Goal: Task Accomplishment & Management: Manage account settings

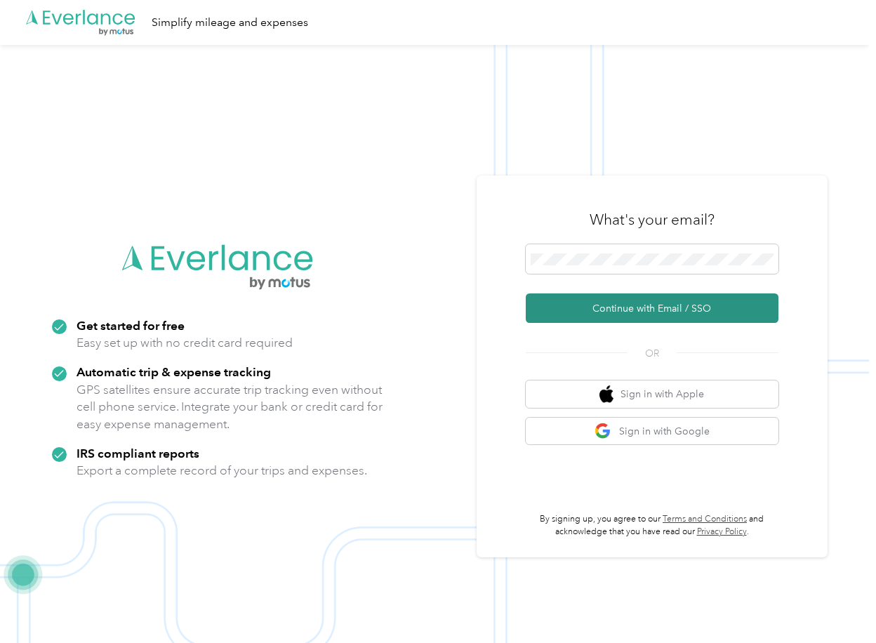
click at [563, 302] on button "Continue with Email / SSO" at bounding box center [652, 307] width 253 height 29
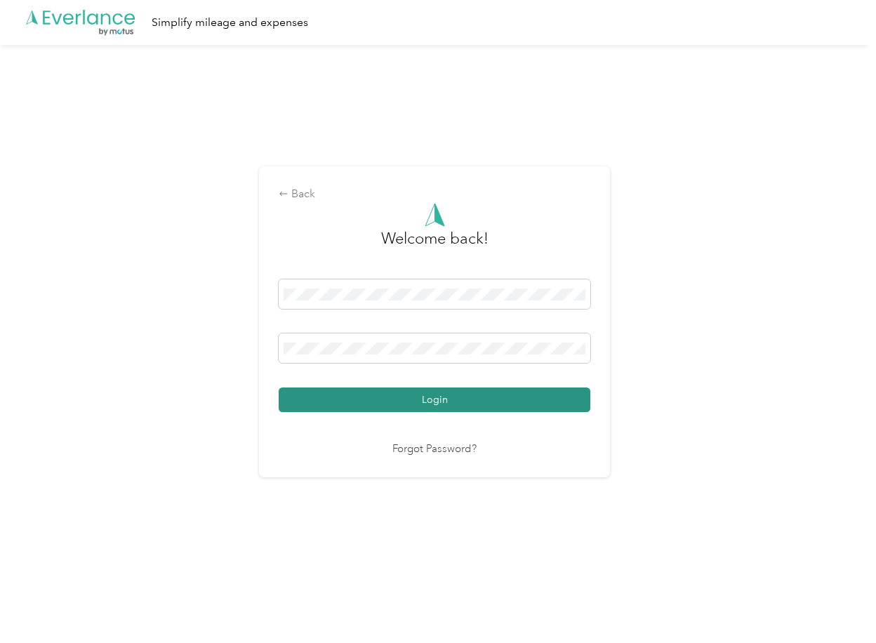
drag, startPoint x: 342, startPoint y: 393, endPoint x: 330, endPoint y: 403, distance: 15.5
click at [342, 394] on button "Login" at bounding box center [435, 399] width 312 height 25
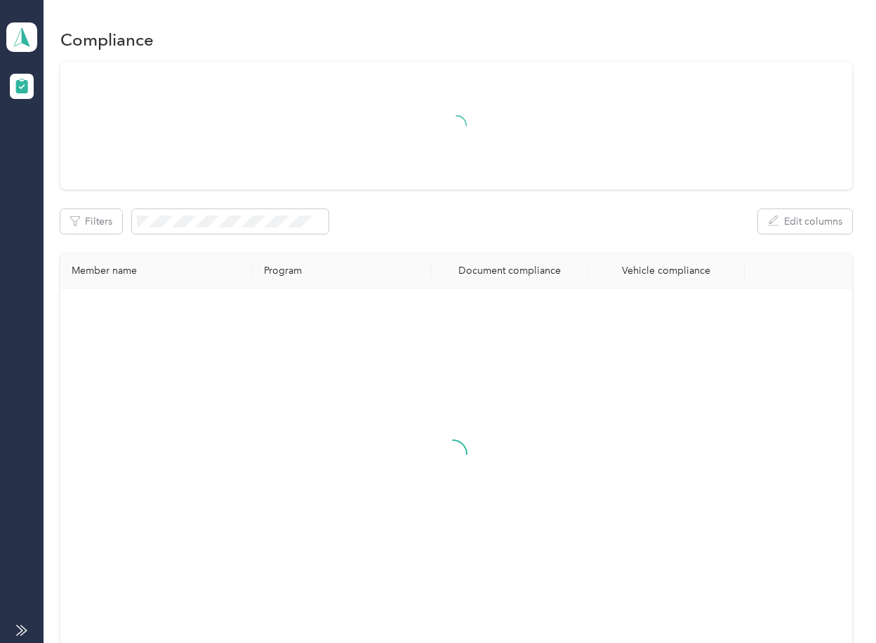
click at [443, 232] on div "Filters Edit columns" at bounding box center [455, 221] width 791 height 25
click at [460, 244] on div "Filters Edit columns Member name Program Document compliance Vehicle compliance" at bounding box center [455, 354] width 791 height 584
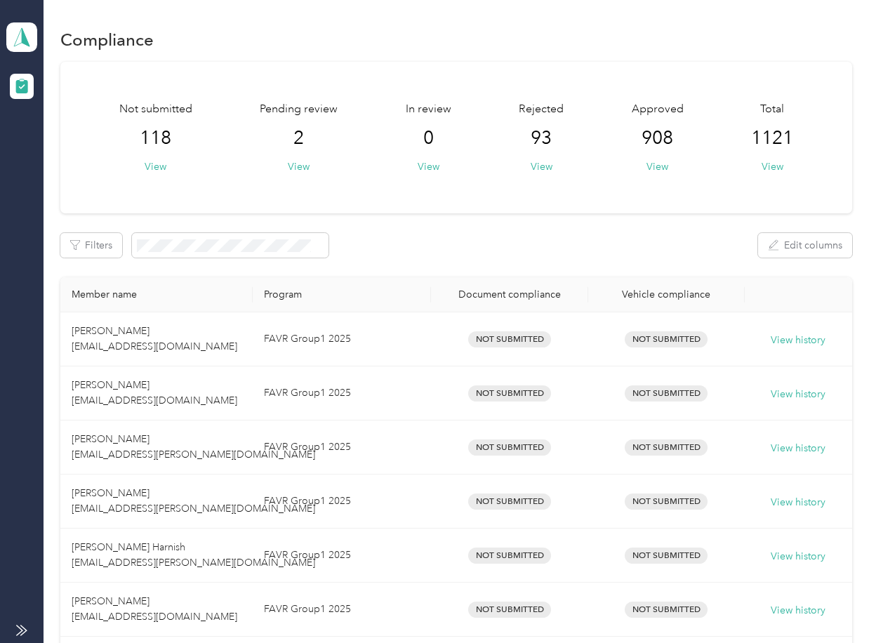
click at [427, 209] on div "Not submitted 118 View Pending review 2 View In review 0 View Rejected 93 View …" at bounding box center [455, 138] width 791 height 152
click at [294, 161] on button "View" at bounding box center [299, 166] width 22 height 15
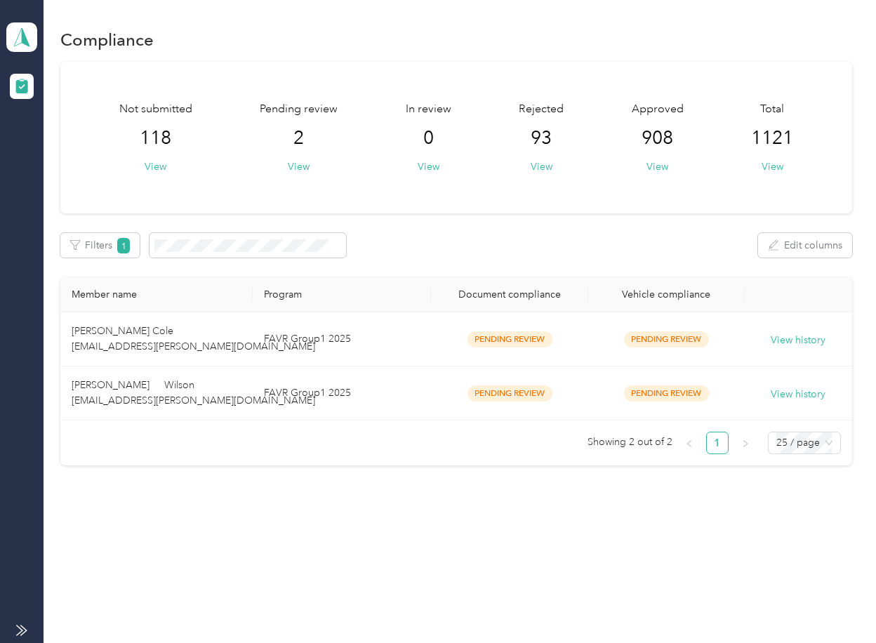
click at [410, 228] on div "Not submitted 118 View Pending review 2 View In review 0 View Rejected 93 View …" at bounding box center [455, 264] width 791 height 404
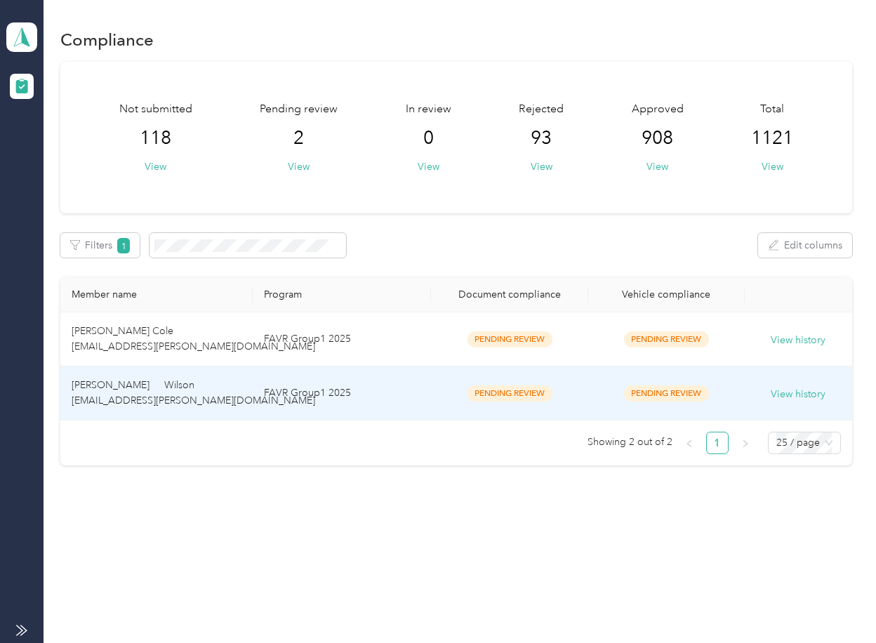
click at [204, 394] on td "[PERSON_NAME] Wilson [EMAIL_ADDRESS][PERSON_NAME][DOMAIN_NAME]" at bounding box center [156, 393] width 192 height 54
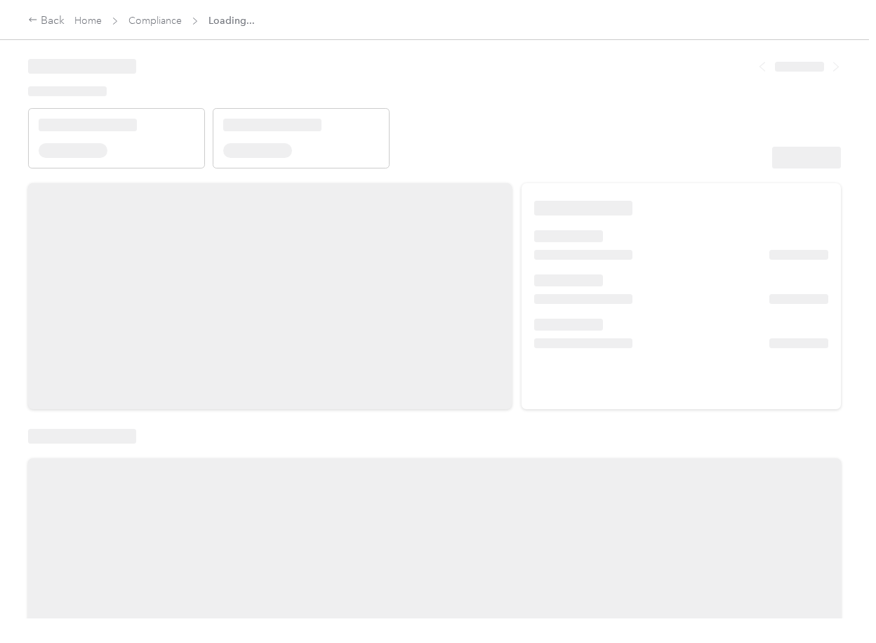
click at [474, 169] on div at bounding box center [434, 309] width 869 height 618
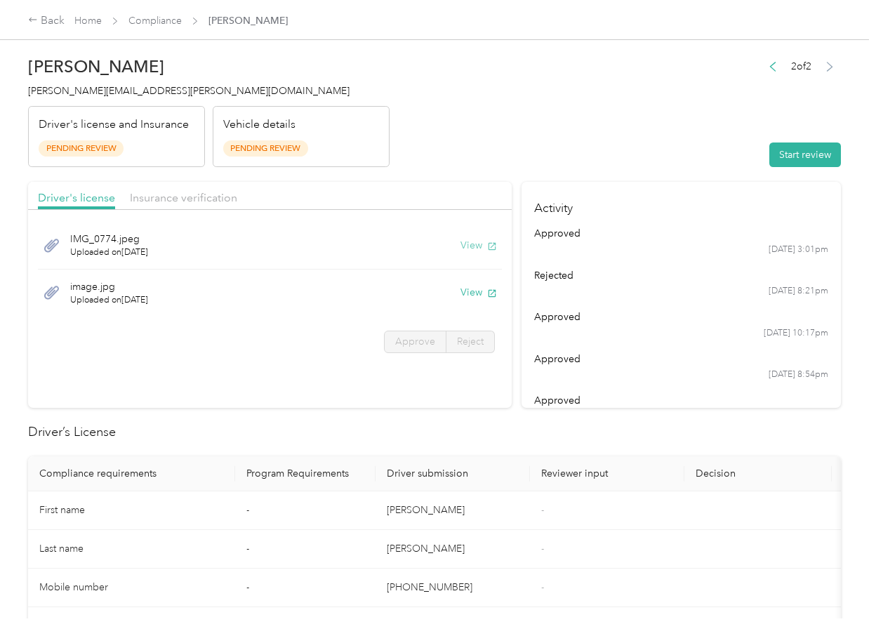
click at [465, 239] on button "View" at bounding box center [478, 245] width 36 height 15
click at [474, 290] on button "View" at bounding box center [478, 292] width 36 height 15
click at [436, 162] on header "[PERSON_NAME] Wilson [EMAIL_ADDRESS][PERSON_NAME][DOMAIN_NAME] Driver's license…" at bounding box center [434, 108] width 812 height 118
drag, startPoint x: 199, startPoint y: 189, endPoint x: 192, endPoint y: 196, distance: 10.9
click at [197, 192] on div "Insurance verification" at bounding box center [183, 198] width 107 height 18
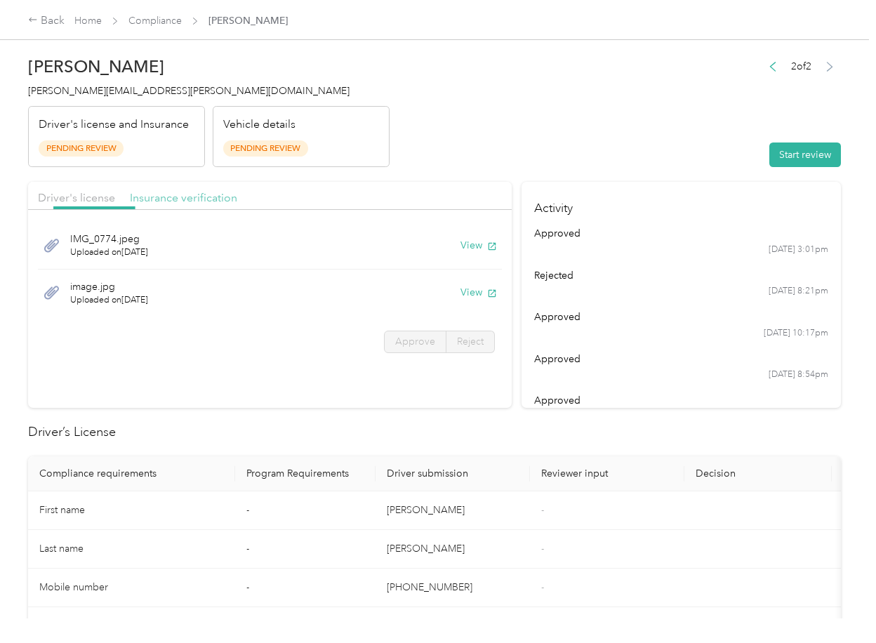
click at [191, 196] on span "Insurance verification" at bounding box center [183, 197] width 107 height 13
click at [476, 242] on button "View" at bounding box center [478, 245] width 36 height 15
click at [467, 289] on button "View" at bounding box center [478, 292] width 36 height 15
click at [617, 160] on header "[PERSON_NAME] Wilson [EMAIL_ADDRESS][PERSON_NAME][DOMAIN_NAME] Driver's license…" at bounding box center [434, 108] width 812 height 118
click at [818, 152] on button "Start review" at bounding box center [805, 154] width 72 height 25
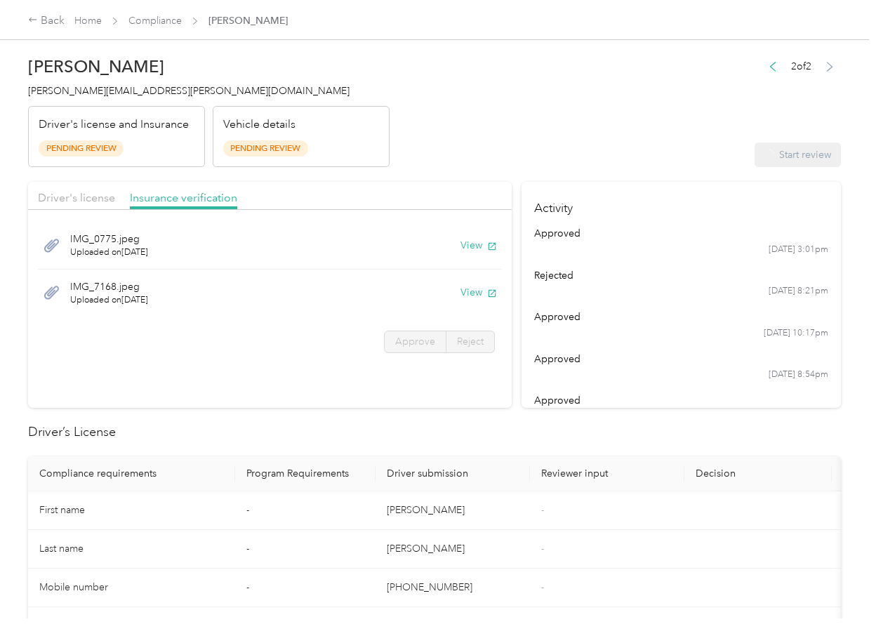
click at [104, 184] on div "Driver's license Insurance verification" at bounding box center [269, 196] width 483 height 28
click at [92, 194] on span "Driver's license" at bounding box center [76, 197] width 77 height 13
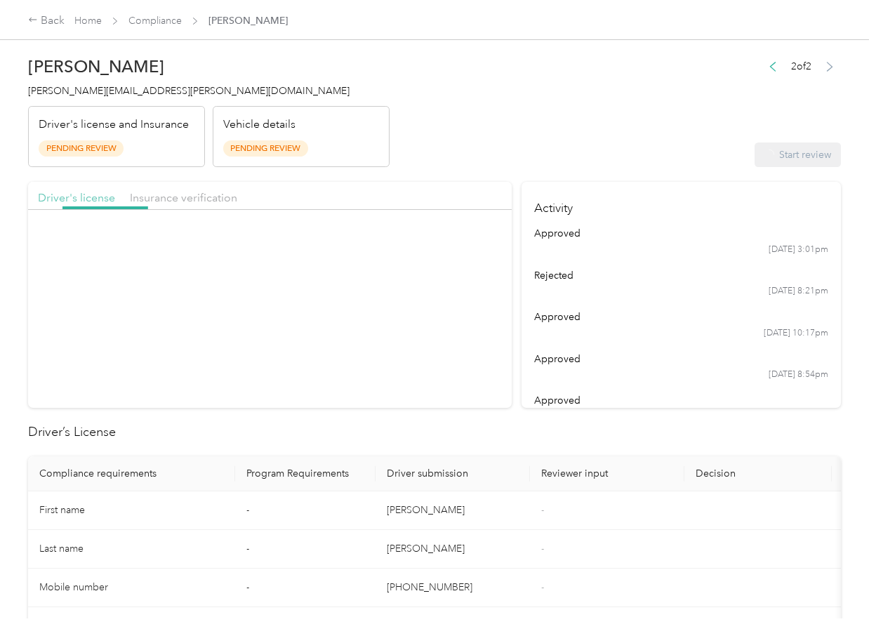
click at [92, 197] on span "Driver's license" at bounding box center [76, 197] width 77 height 13
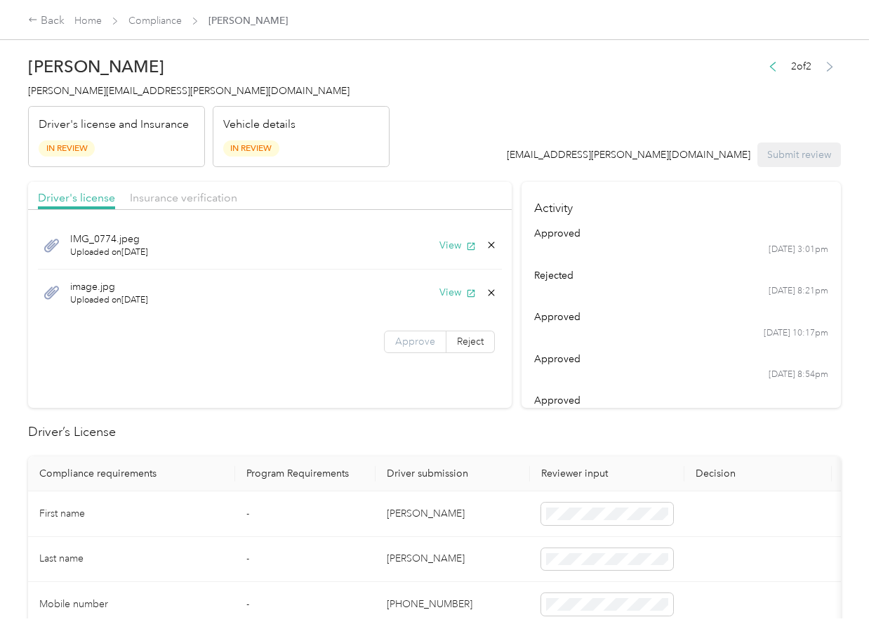
click at [417, 344] on span "Approve" at bounding box center [415, 341] width 40 height 12
click at [200, 197] on span "Insurance verification" at bounding box center [183, 197] width 107 height 13
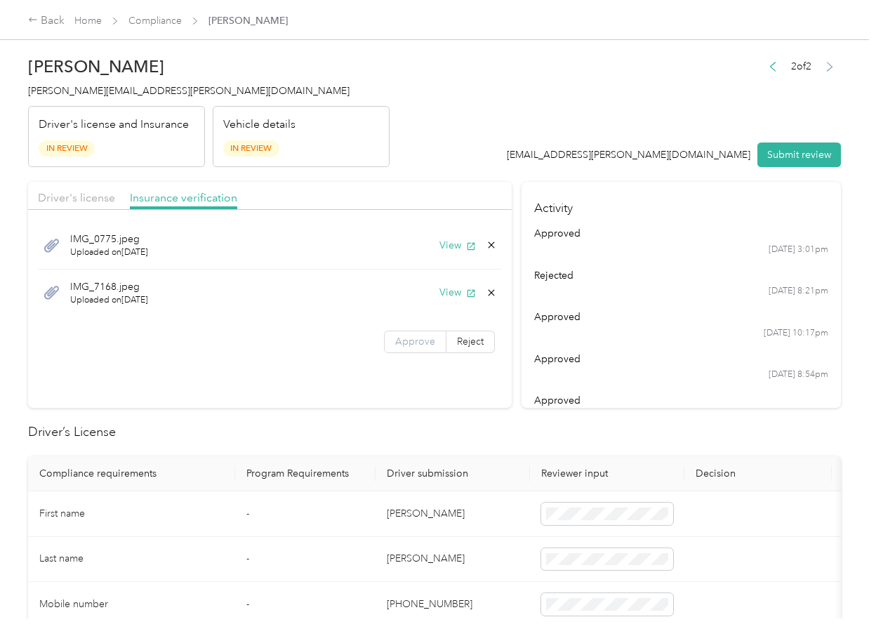
click at [397, 342] on span "Approve" at bounding box center [415, 341] width 40 height 12
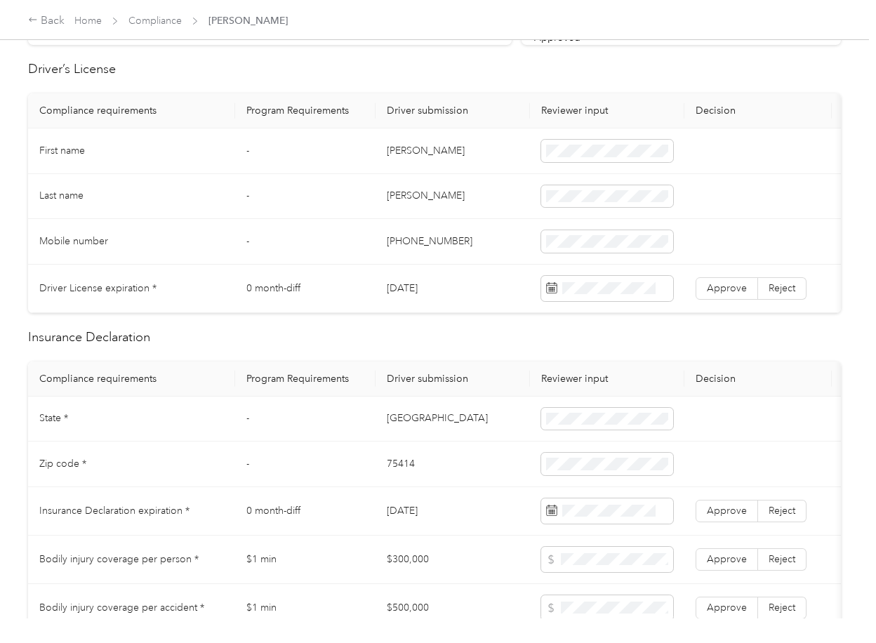
scroll to position [374, 0]
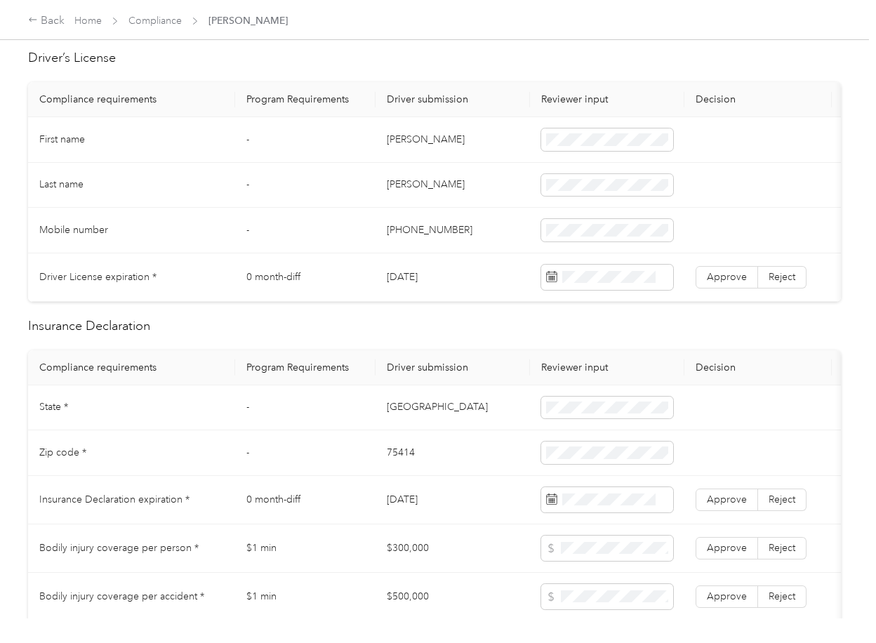
click at [410, 274] on td "[DATE]" at bounding box center [452, 277] width 154 height 48
copy td "[DATE]"
click at [742, 273] on span "Approve" at bounding box center [727, 277] width 40 height 12
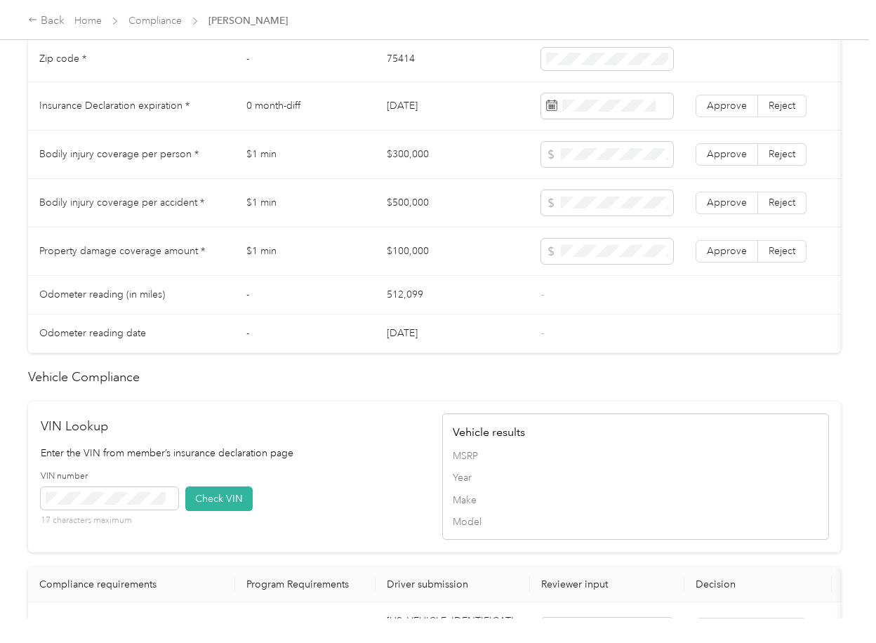
scroll to position [842, 0]
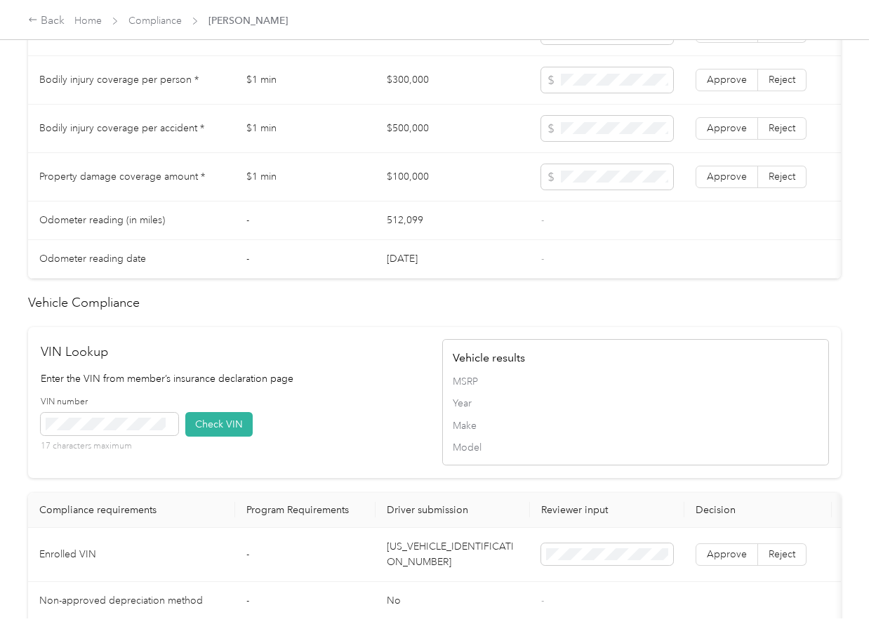
click at [418, 581] on td "[US_VEHICLE_IDENTIFICATION_NUMBER]" at bounding box center [452, 555] width 154 height 54
copy td "[US_VEHICLE_IDENTIFICATION_NUMBER]"
drag, startPoint x: 229, startPoint y: 453, endPoint x: 500, endPoint y: 522, distance: 279.4
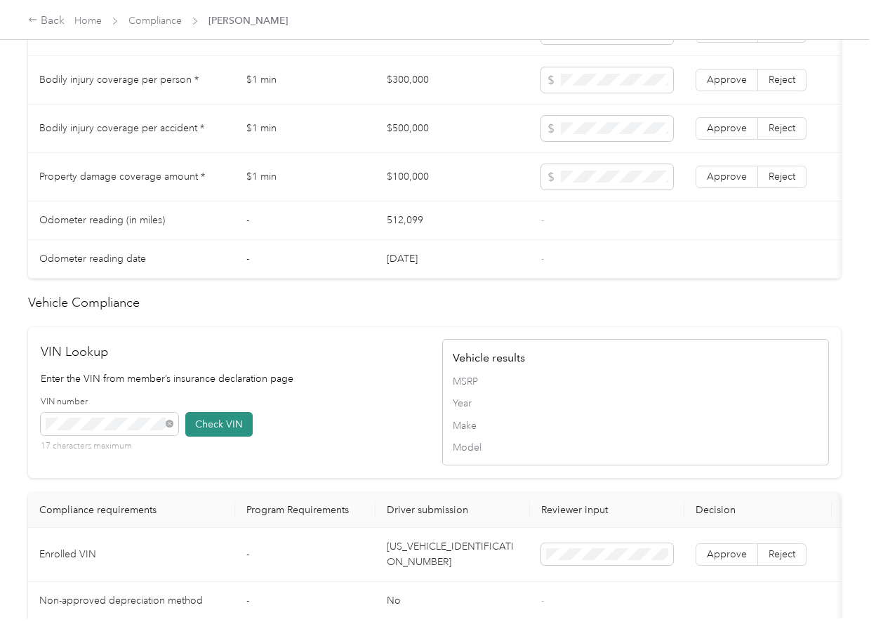
click at [231, 436] on button "Check VIN" at bounding box center [218, 424] width 67 height 25
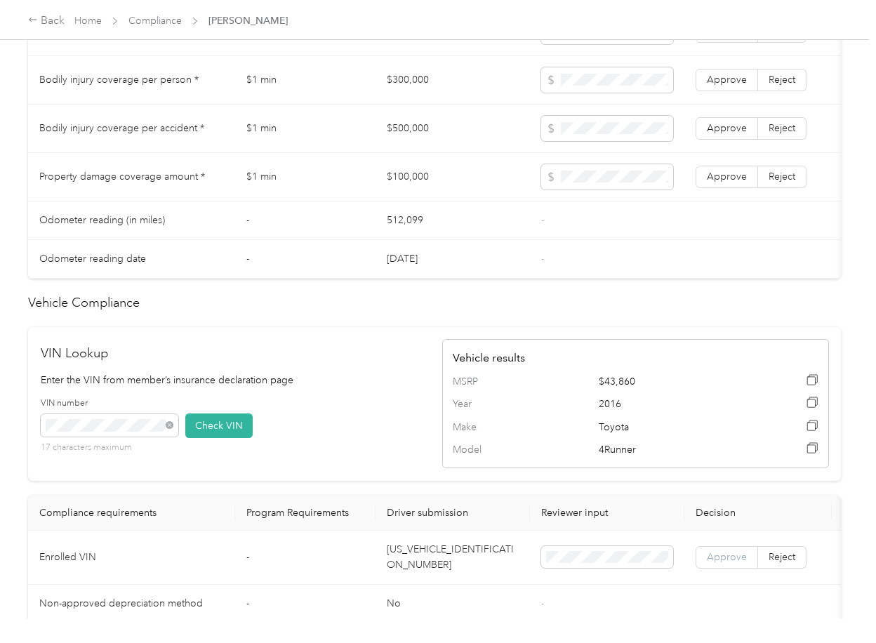
drag, startPoint x: 712, startPoint y: 580, endPoint x: 534, endPoint y: 500, distance: 195.1
click at [712, 563] on span "Approve" at bounding box center [727, 557] width 40 height 12
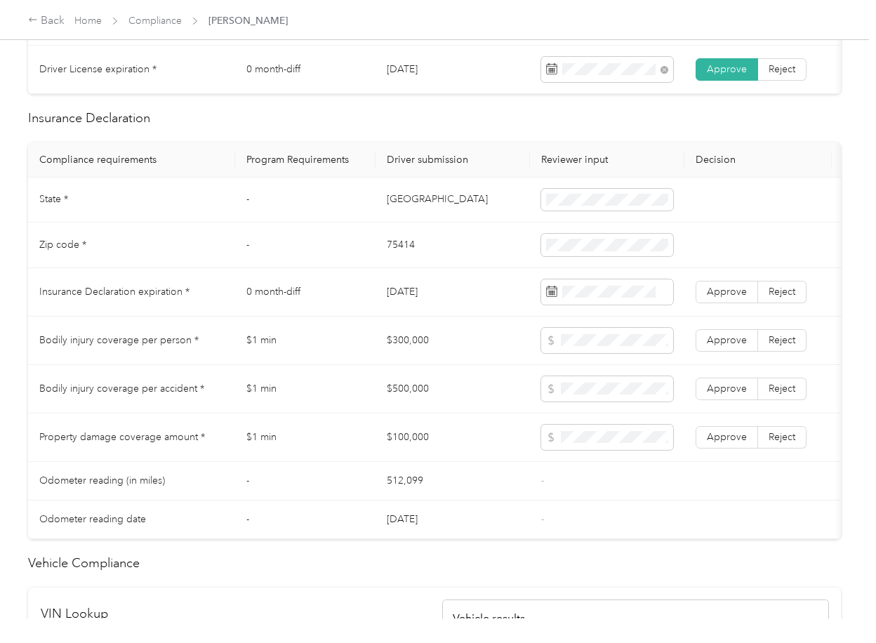
scroll to position [561, 0]
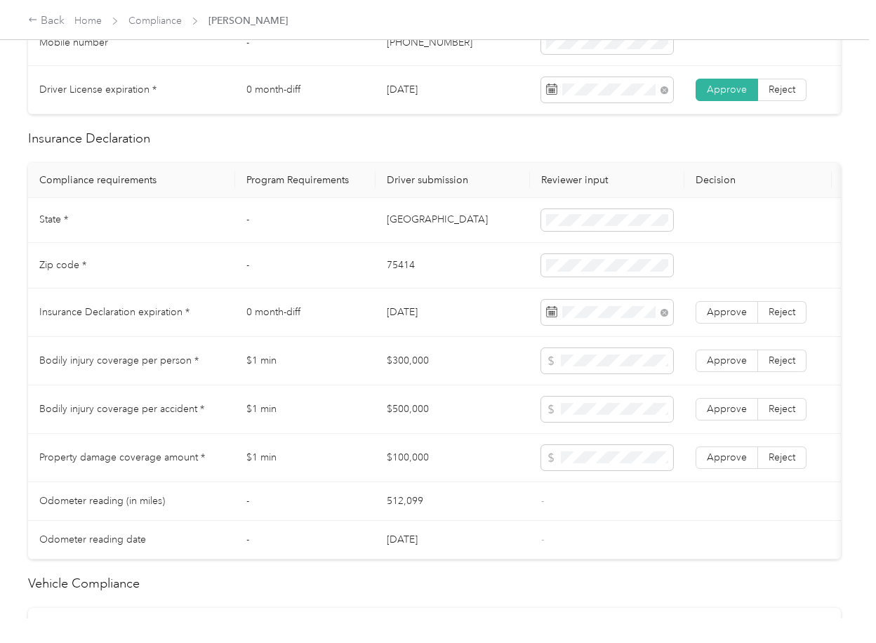
click at [483, 377] on td "$300,000" at bounding box center [452, 361] width 154 height 48
click at [712, 318] on span "Approve" at bounding box center [727, 312] width 40 height 12
click at [380, 233] on td "[GEOGRAPHIC_DATA]" at bounding box center [452, 221] width 154 height 46
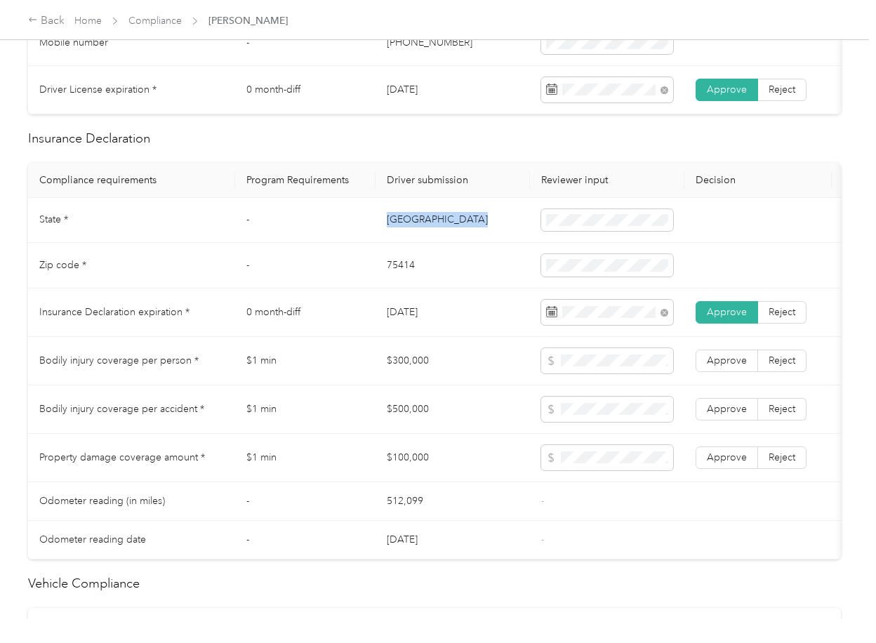
copy td "[GEOGRAPHIC_DATA]"
click at [400, 278] on td "75414" at bounding box center [452, 266] width 154 height 46
copy td "75414"
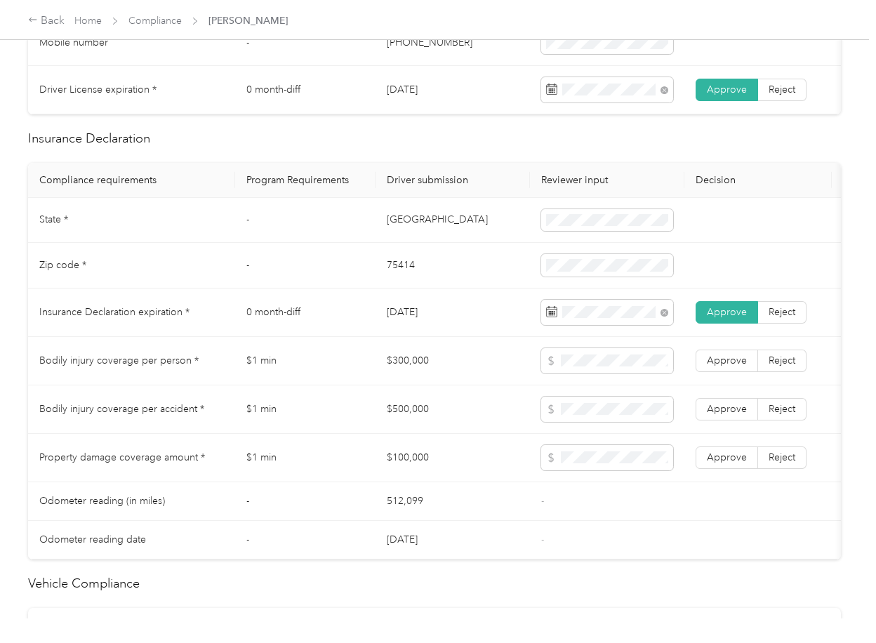
click at [305, 381] on td "$1 min" at bounding box center [305, 361] width 140 height 48
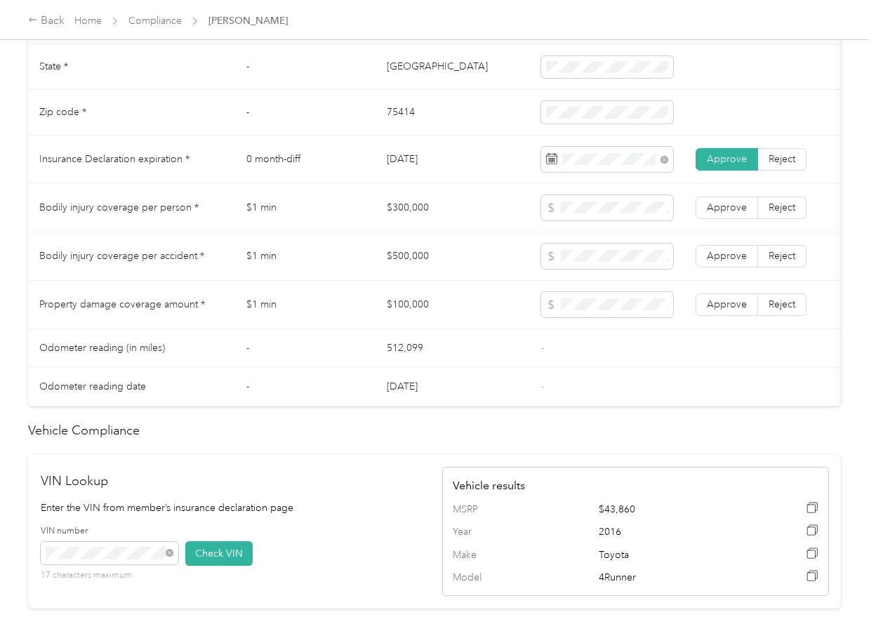
scroll to position [620, 0]
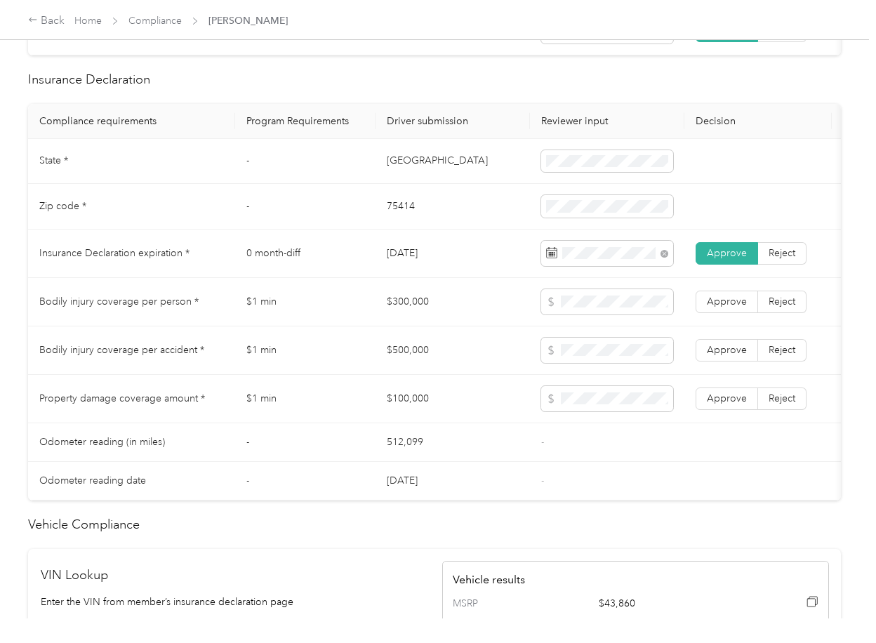
click at [414, 316] on td "$300,000" at bounding box center [452, 302] width 154 height 48
click at [745, 408] on label "Approve" at bounding box center [726, 398] width 62 height 22
click at [728, 356] on span "Approve" at bounding box center [727, 350] width 40 height 12
click at [727, 307] on label "Approve" at bounding box center [726, 301] width 62 height 22
click at [500, 416] on td "$100,000" at bounding box center [452, 399] width 154 height 48
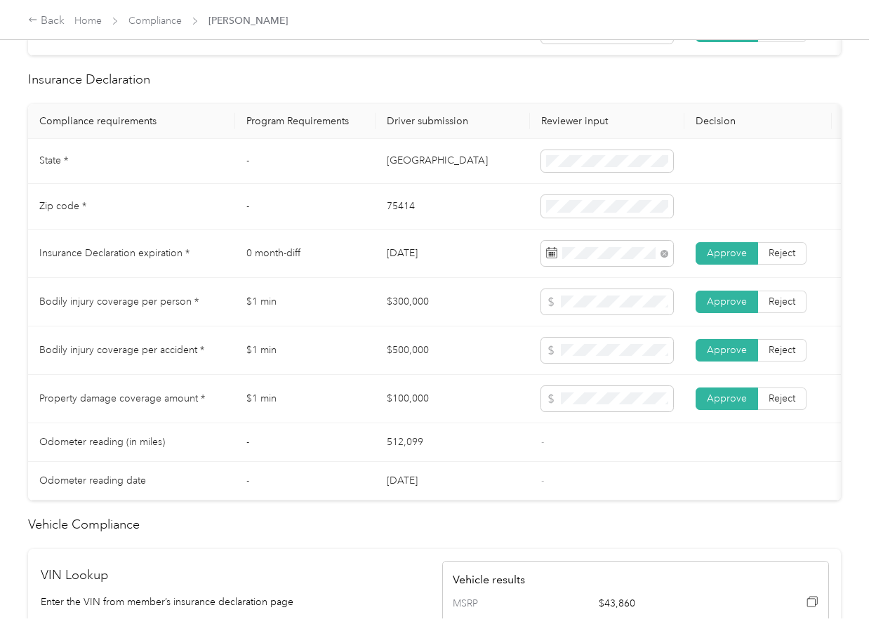
scroll to position [0, 0]
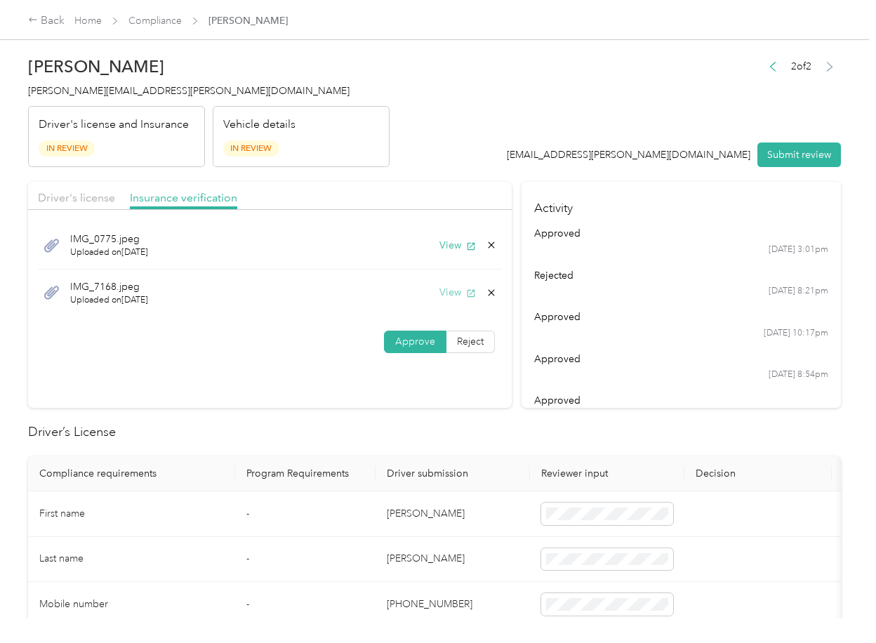
click at [466, 292] on icon "button" at bounding box center [471, 293] width 10 height 10
click at [488, 293] on icon at bounding box center [491, 292] width 6 height 6
drag, startPoint x: 455, startPoint y: 305, endPoint x: 233, endPoint y: 342, distance: 224.9
click at [453, 306] on button "Yes" at bounding box center [451, 303] width 27 height 22
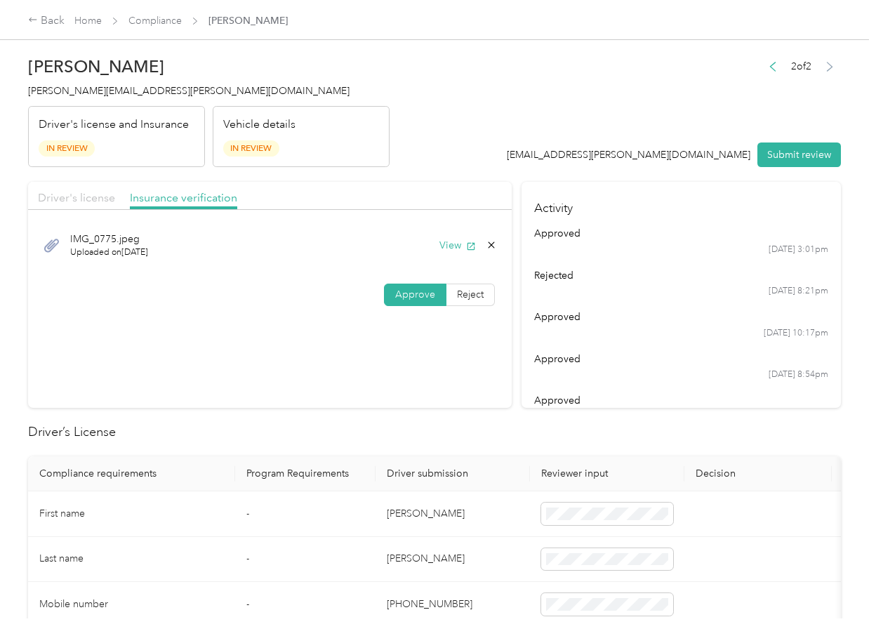
click at [95, 199] on span "Driver's license" at bounding box center [76, 197] width 77 height 13
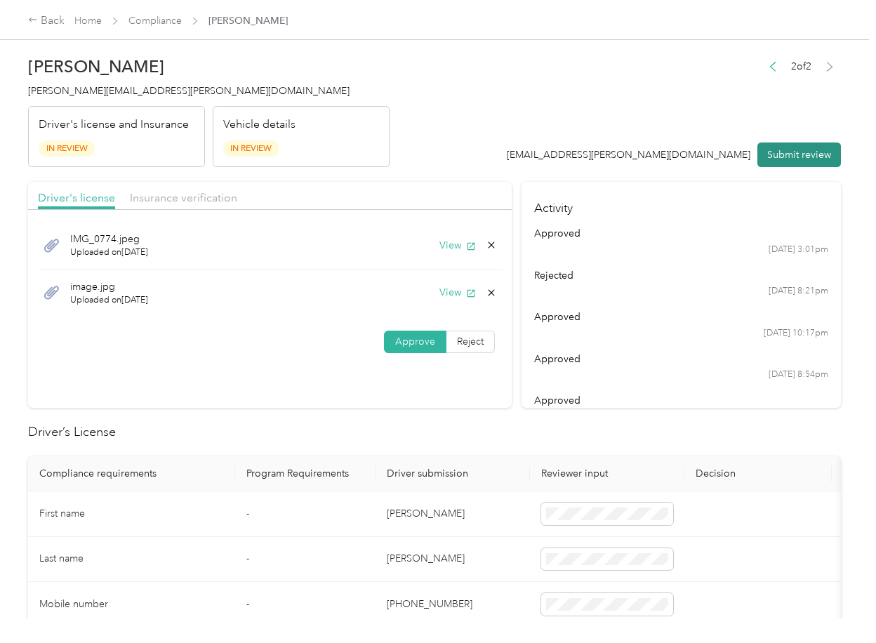
click at [780, 149] on button "Submit review" at bounding box center [798, 154] width 83 height 25
click at [82, 85] on span "[PERSON_NAME][EMAIL_ADDRESS][PERSON_NAME][DOMAIN_NAME]" at bounding box center [188, 91] width 321 height 12
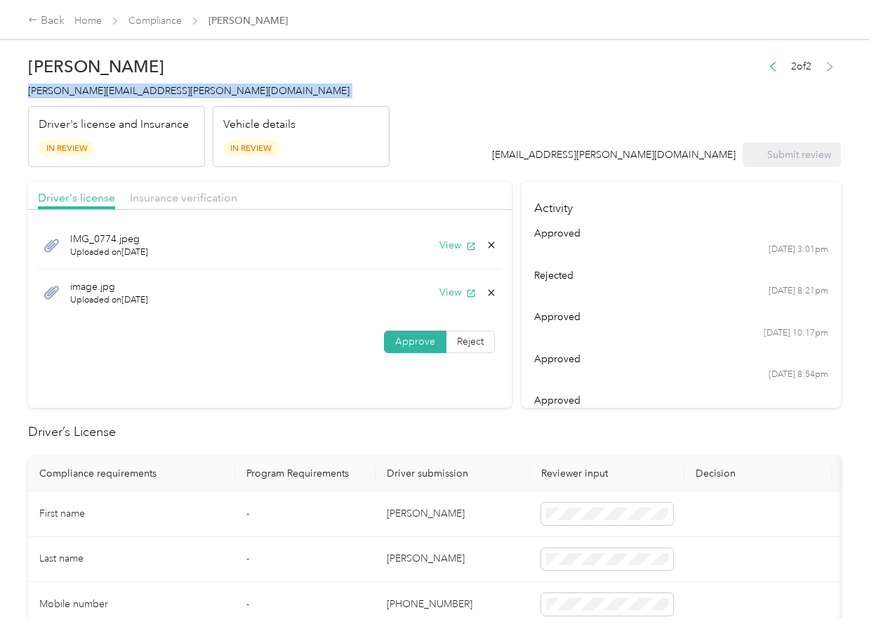
click at [82, 85] on span "[PERSON_NAME][EMAIL_ADDRESS][PERSON_NAME][DOMAIN_NAME]" at bounding box center [188, 91] width 321 height 12
copy span "[PERSON_NAME][EMAIL_ADDRESS][PERSON_NAME][DOMAIN_NAME]"
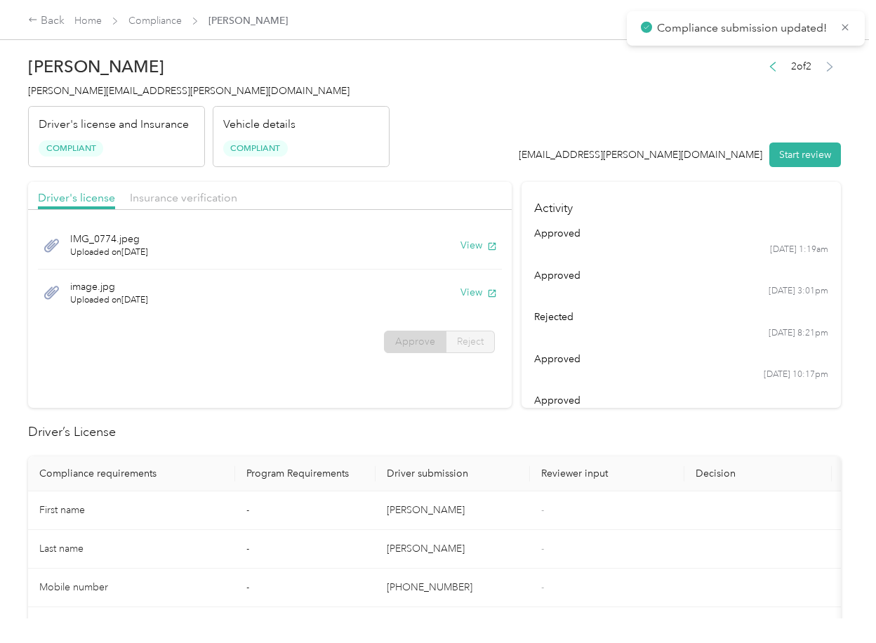
click at [498, 424] on h2 "Driver’s License" at bounding box center [434, 431] width 812 height 19
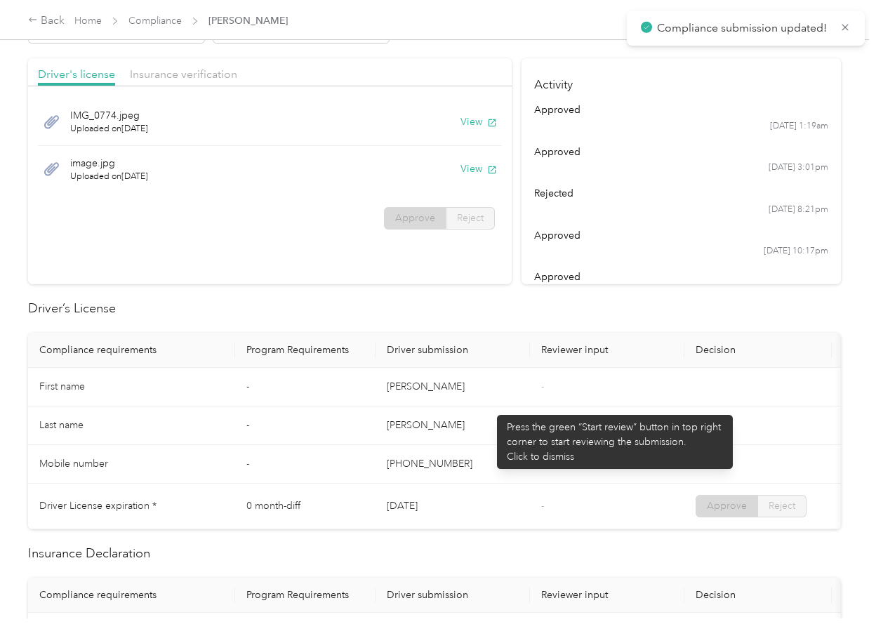
scroll to position [281, 0]
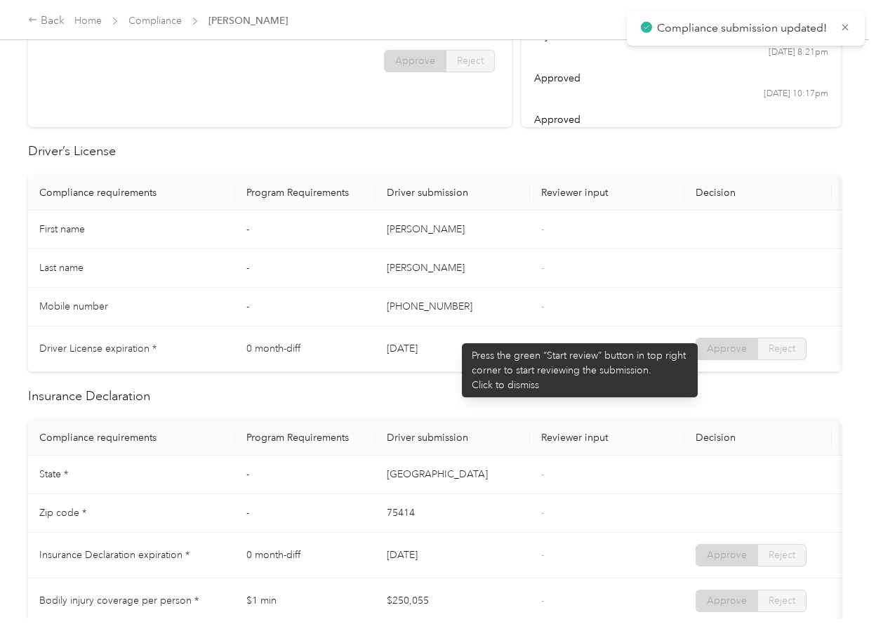
click at [496, 274] on td "[PERSON_NAME]" at bounding box center [452, 268] width 154 height 39
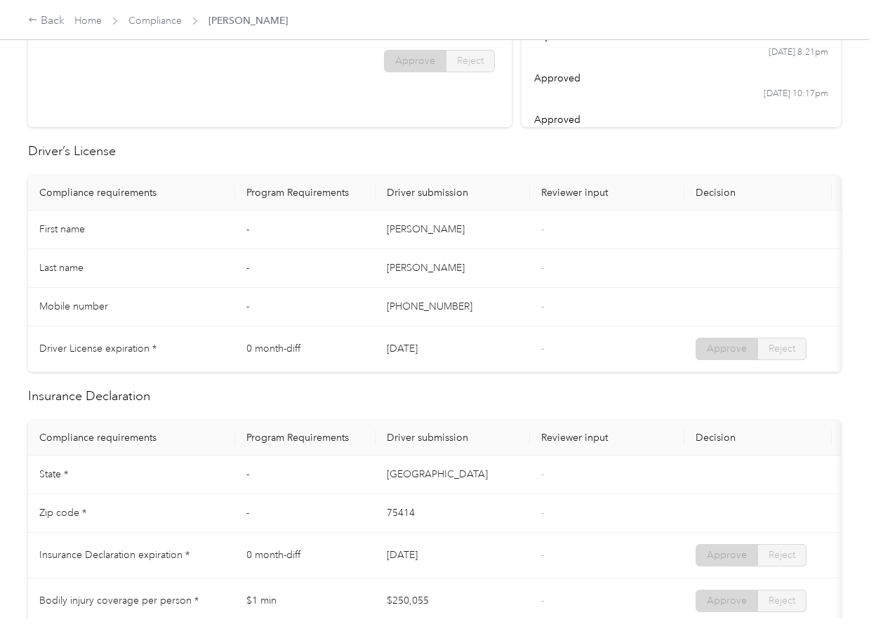
click at [530, 203] on th "Reviewer input" at bounding box center [607, 192] width 154 height 35
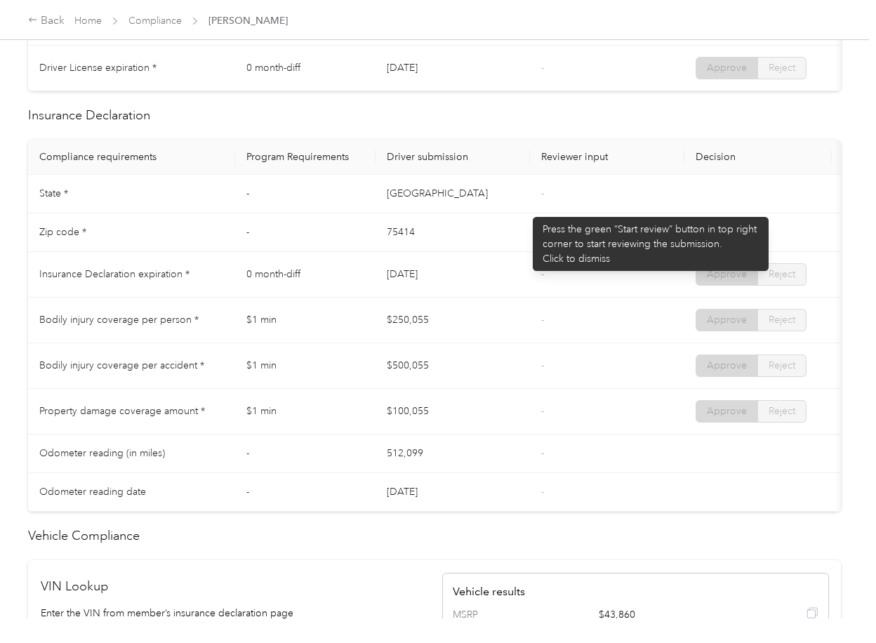
scroll to position [655, 0]
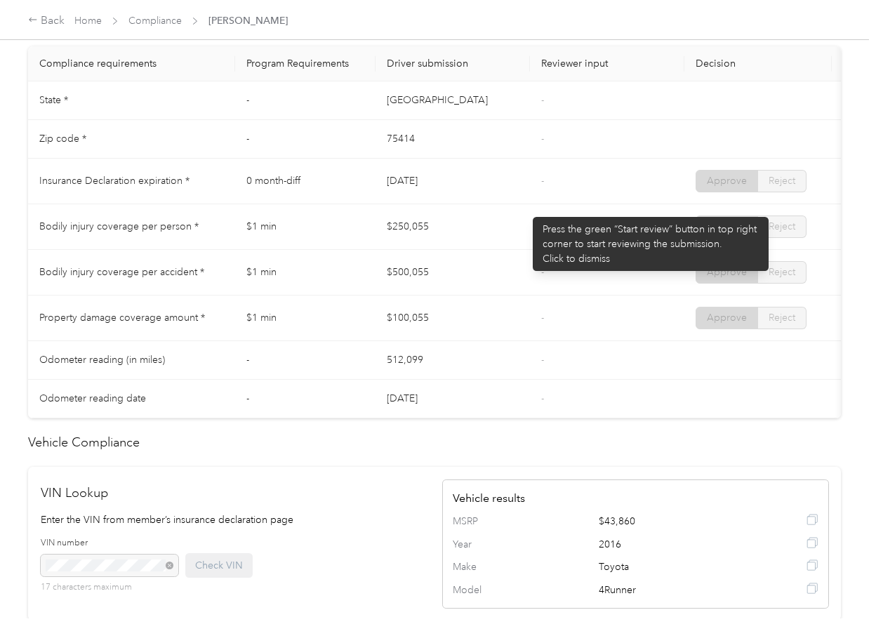
click at [526, 204] on td "[DATE]" at bounding box center [452, 182] width 154 height 46
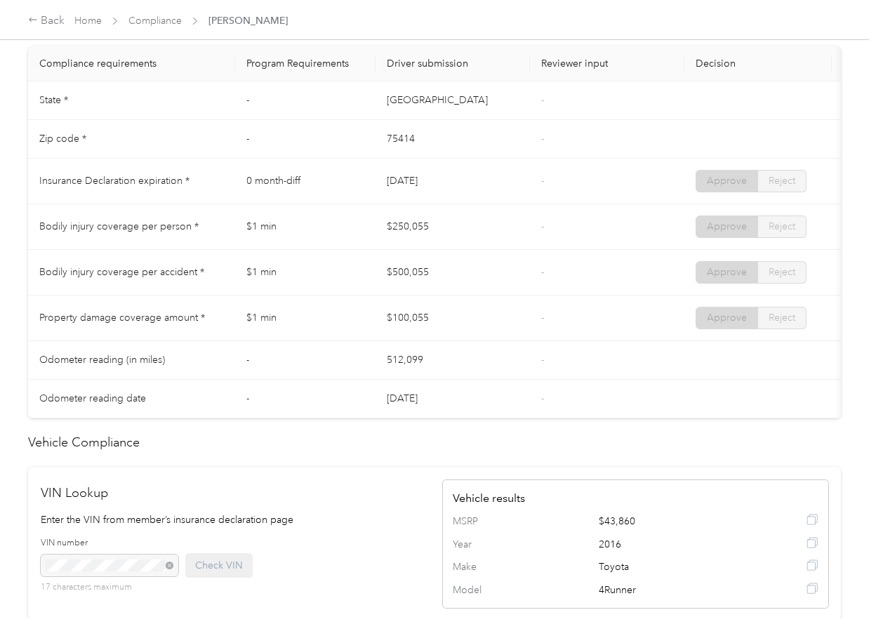
drag, startPoint x: 338, startPoint y: 187, endPoint x: 461, endPoint y: 187, distance: 122.8
click at [461, 187] on tr "Insurance Declaration expiration * 0 month-diff [DATE] - Approve Reject" at bounding box center [522, 182] width 989 height 46
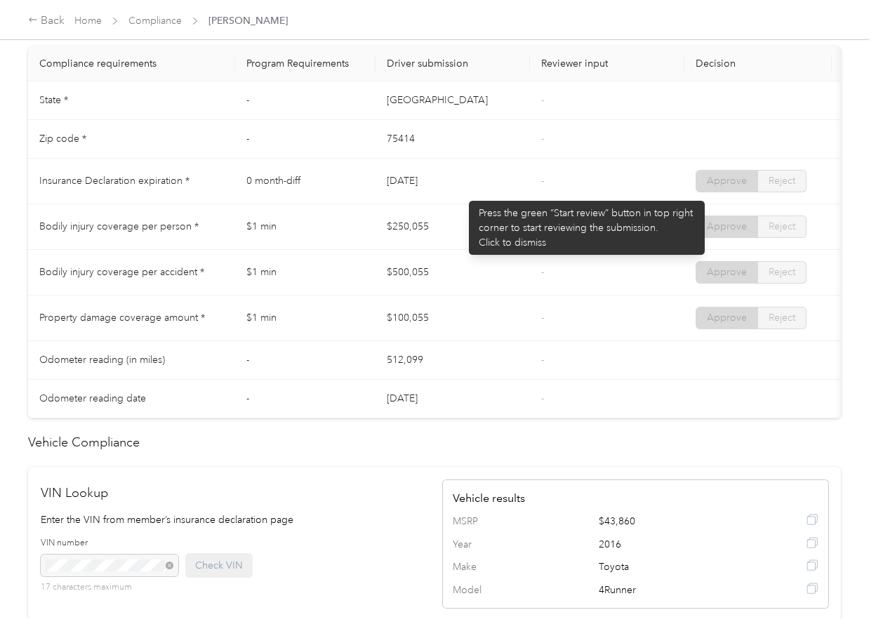
click at [462, 194] on td "[DATE]" at bounding box center [452, 182] width 154 height 46
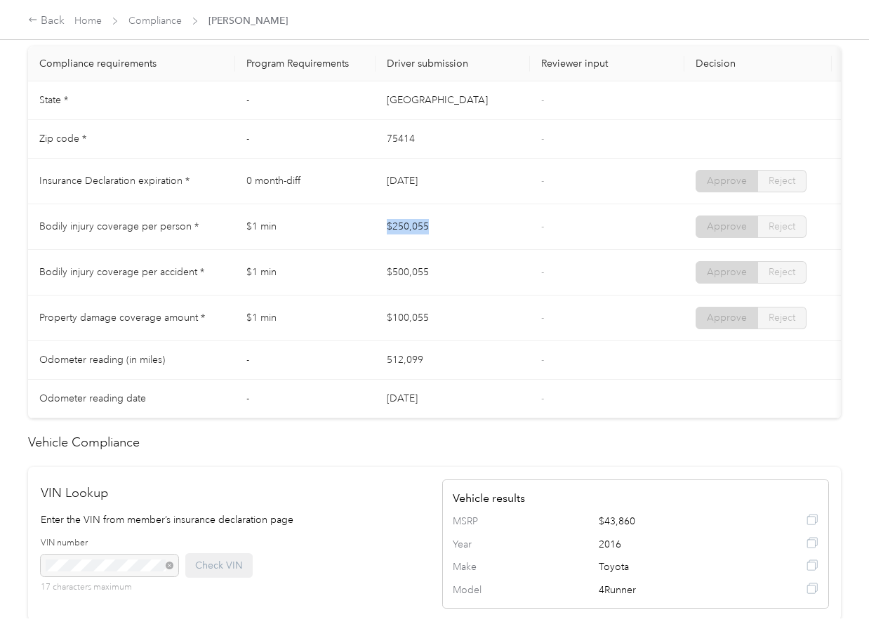
drag, startPoint x: 367, startPoint y: 243, endPoint x: 434, endPoint y: 262, distance: 69.3
click at [464, 248] on tr "Bodily injury coverage per person * $1 min $250,055 - Approve Reject" at bounding box center [522, 227] width 989 height 46
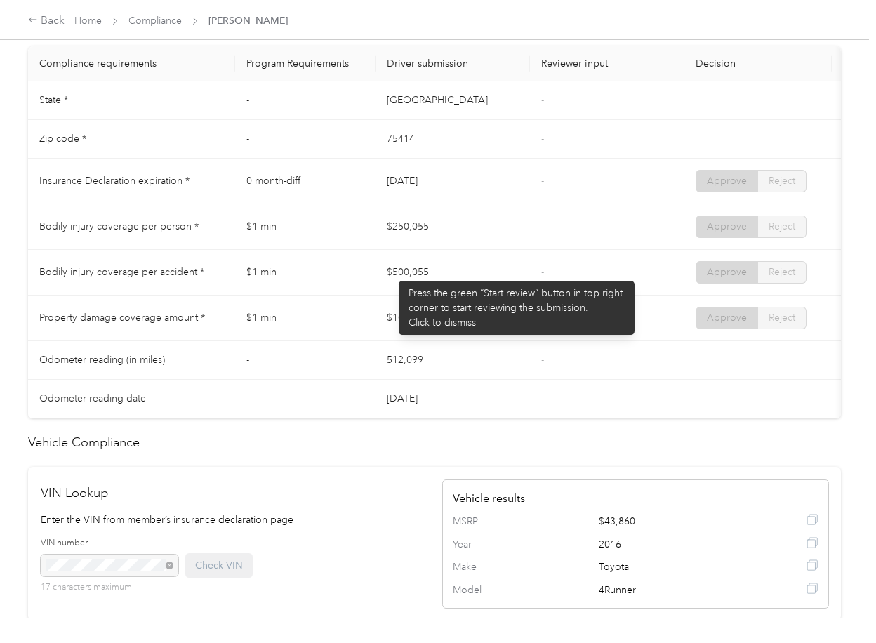
drag, startPoint x: 387, startPoint y: 276, endPoint x: 433, endPoint y: 300, distance: 51.8
click at [461, 282] on td "$500,055" at bounding box center [452, 273] width 154 height 46
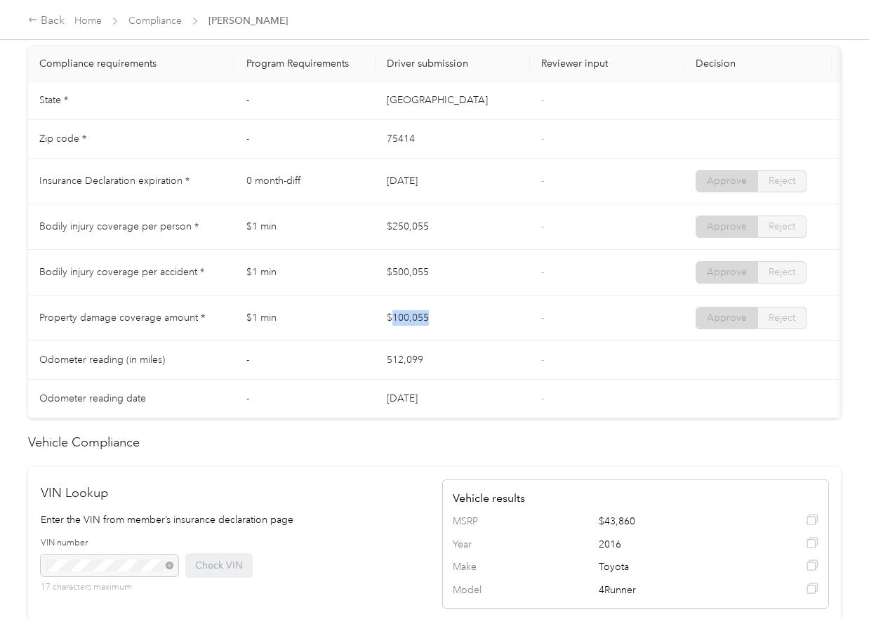
drag, startPoint x: 395, startPoint y: 338, endPoint x: 532, endPoint y: 337, distance: 136.8
click at [503, 338] on td "$100,055" at bounding box center [452, 318] width 154 height 46
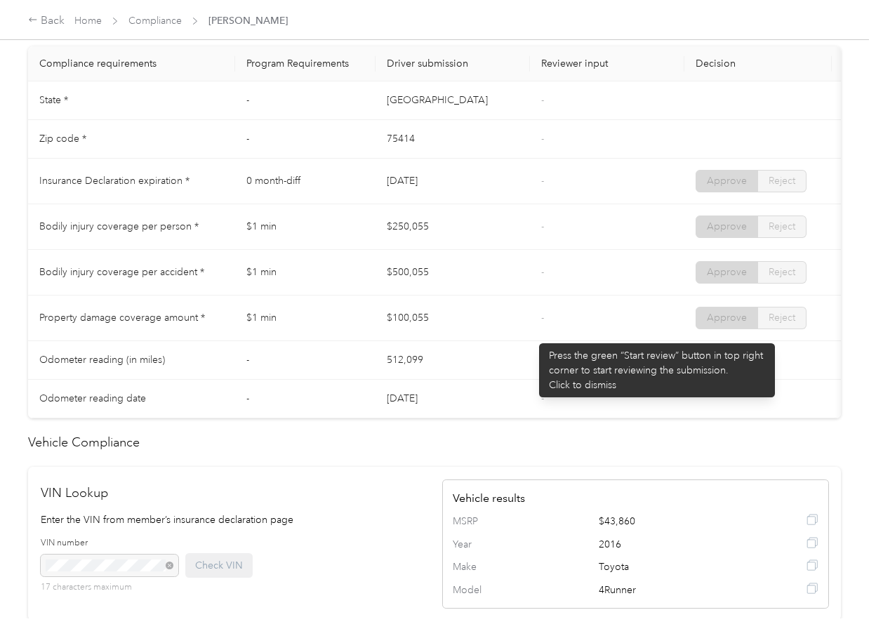
click at [532, 335] on td "-" at bounding box center [607, 318] width 154 height 46
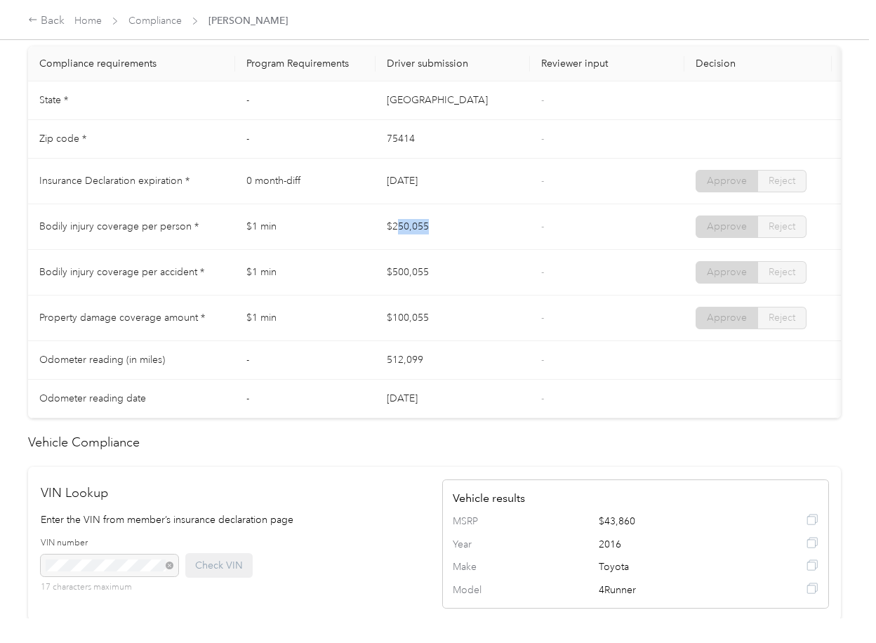
drag, startPoint x: 396, startPoint y: 233, endPoint x: 445, endPoint y: 229, distance: 49.2
click at [450, 222] on td "$250,055" at bounding box center [452, 227] width 154 height 46
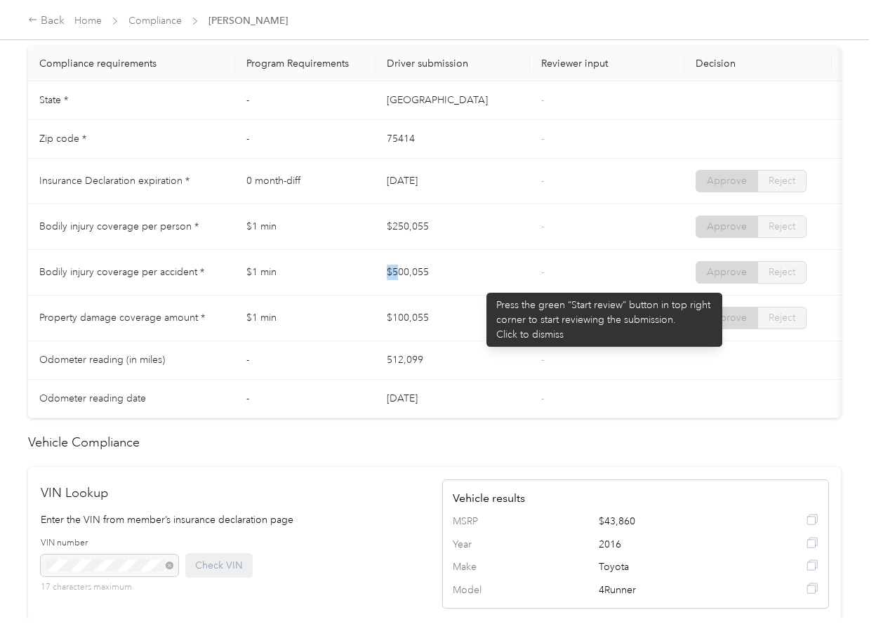
drag, startPoint x: 479, startPoint y: 286, endPoint x: 503, endPoint y: 286, distance: 23.9
click at [503, 286] on td "$500,055" at bounding box center [452, 273] width 154 height 46
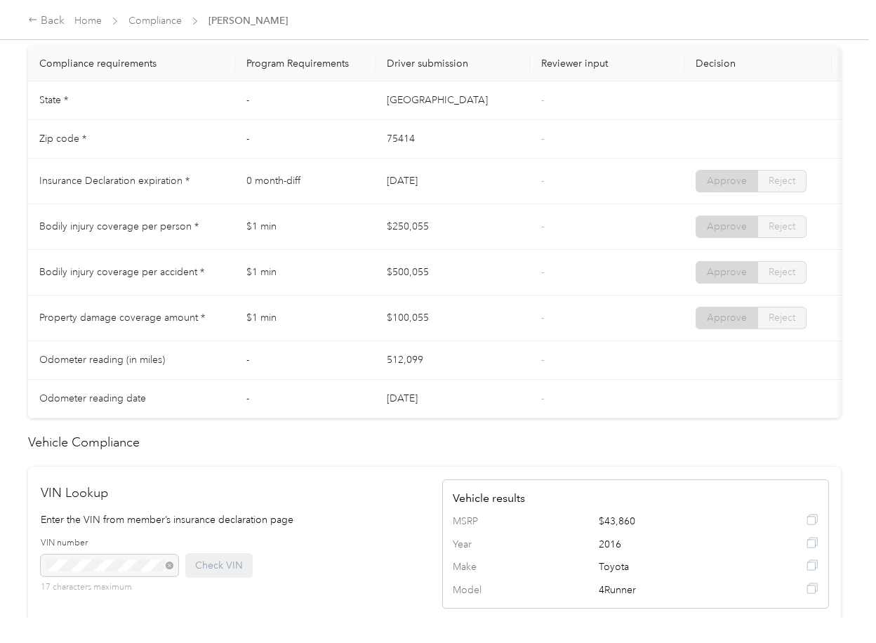
click at [445, 314] on td "$100,055" at bounding box center [452, 318] width 154 height 46
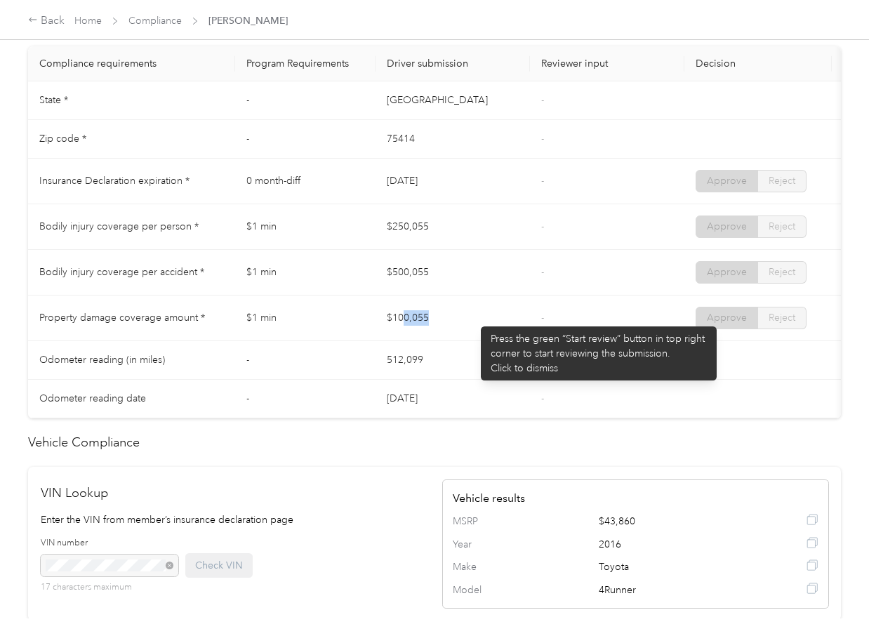
click at [481, 319] on td "$100,055" at bounding box center [452, 318] width 154 height 46
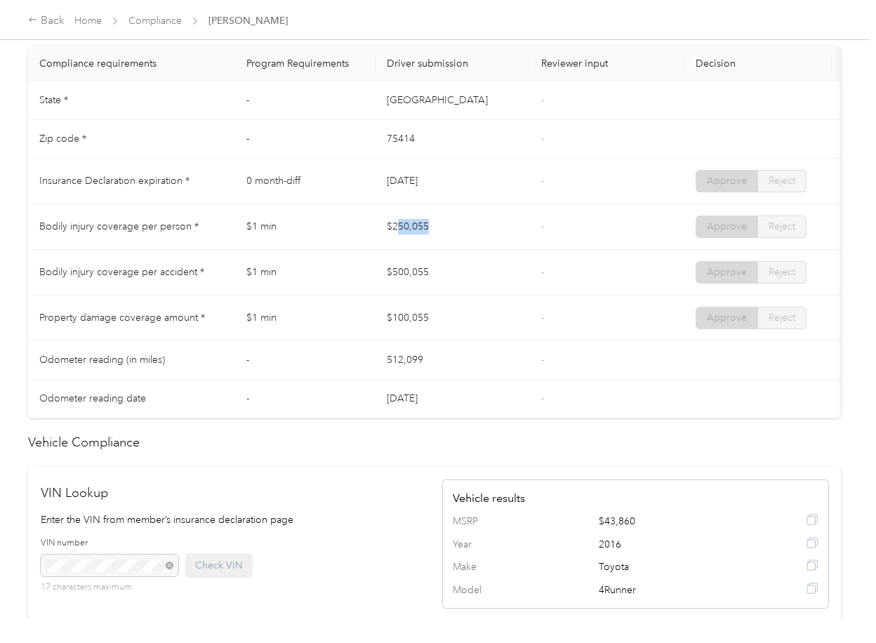
click at [447, 239] on td "$250,055" at bounding box center [452, 227] width 154 height 46
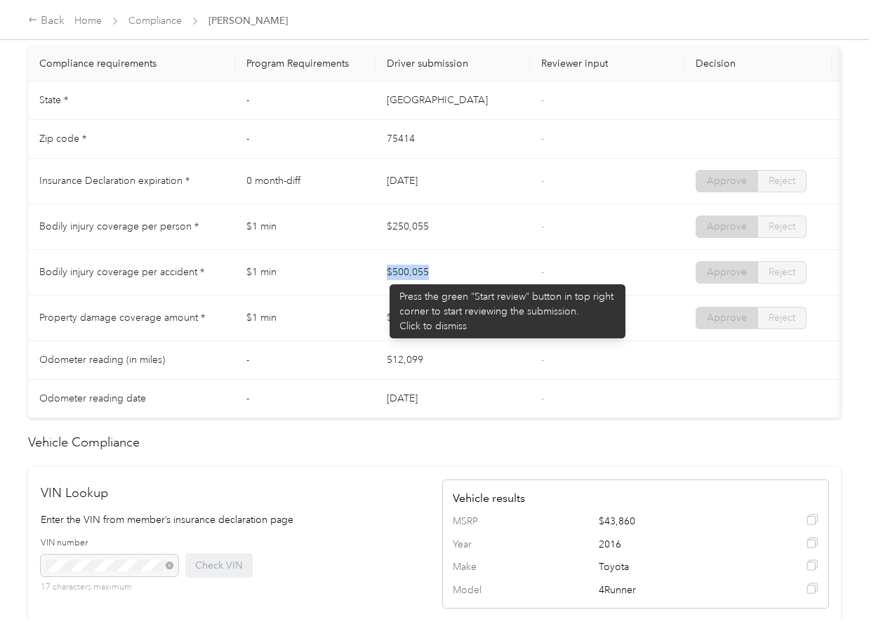
drag, startPoint x: 382, startPoint y: 277, endPoint x: 476, endPoint y: 280, distance: 93.4
click at [477, 279] on td "$500,055" at bounding box center [452, 273] width 154 height 46
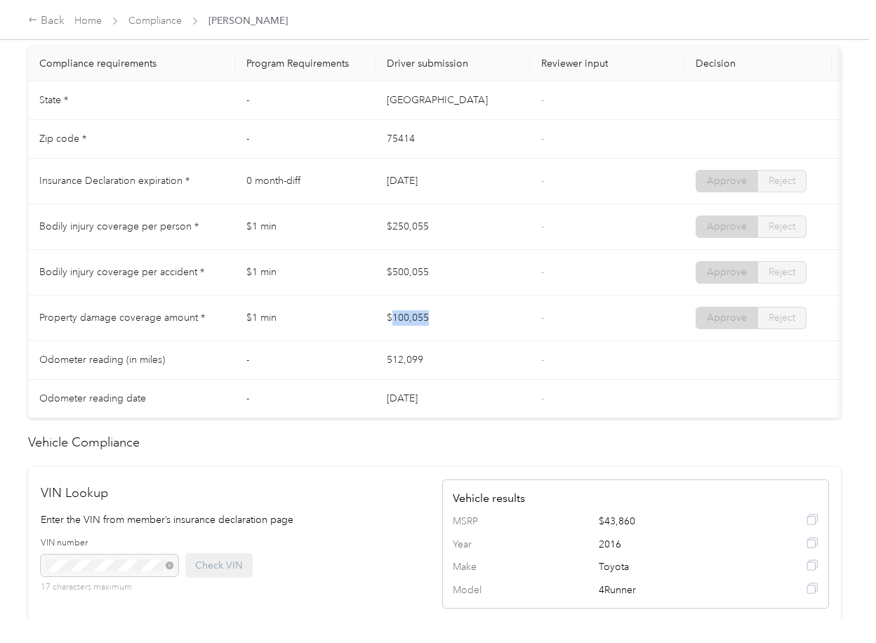
drag, startPoint x: 402, startPoint y: 331, endPoint x: 499, endPoint y: 332, distance: 96.8
click at [499, 332] on td "$100,055" at bounding box center [452, 318] width 154 height 46
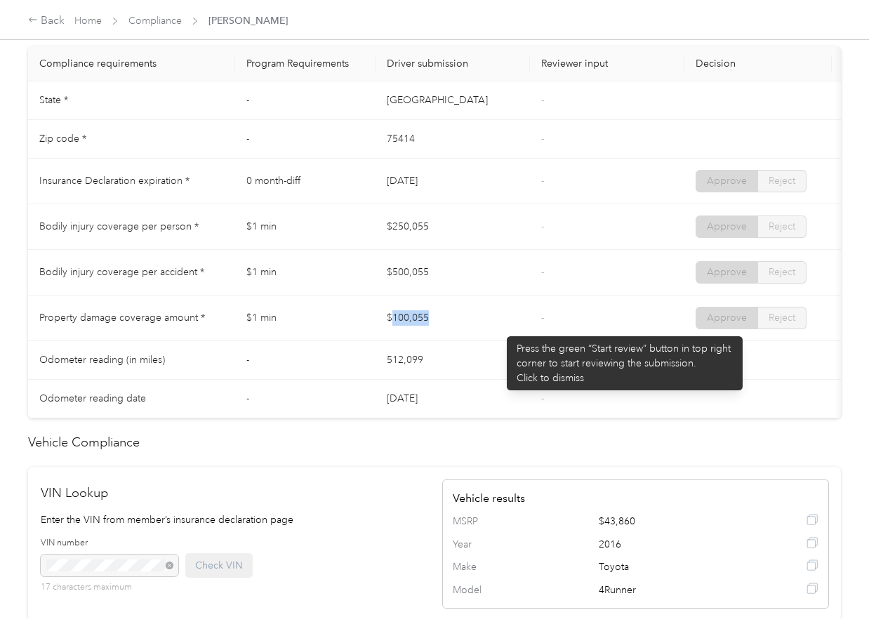
click at [500, 327] on td "$100,055" at bounding box center [452, 318] width 154 height 46
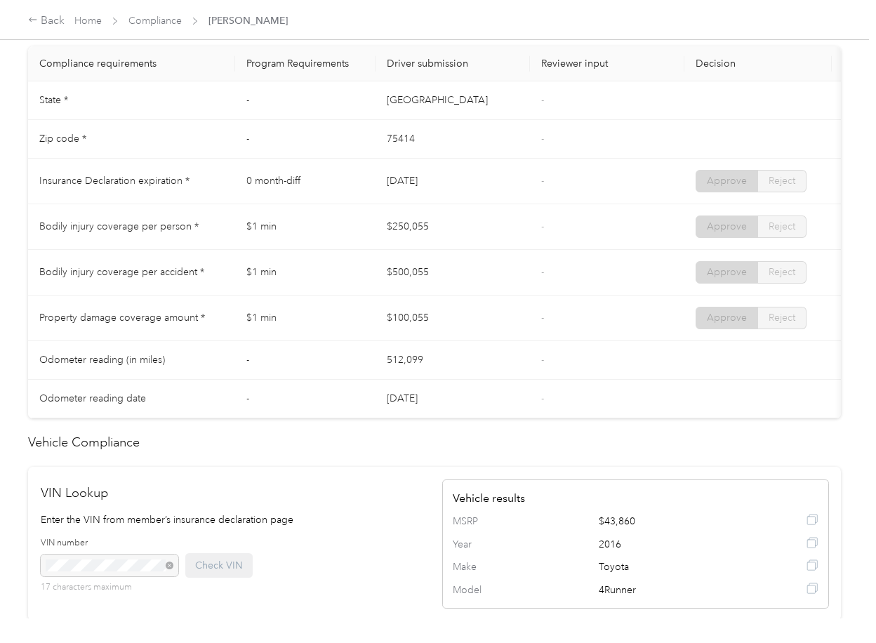
drag, startPoint x: 371, startPoint y: 228, endPoint x: 459, endPoint y: 236, distance: 88.0
click at [458, 236] on tr "Bodily injury coverage per person * $1 min $250,055 - Approve Reject" at bounding box center [522, 227] width 989 height 46
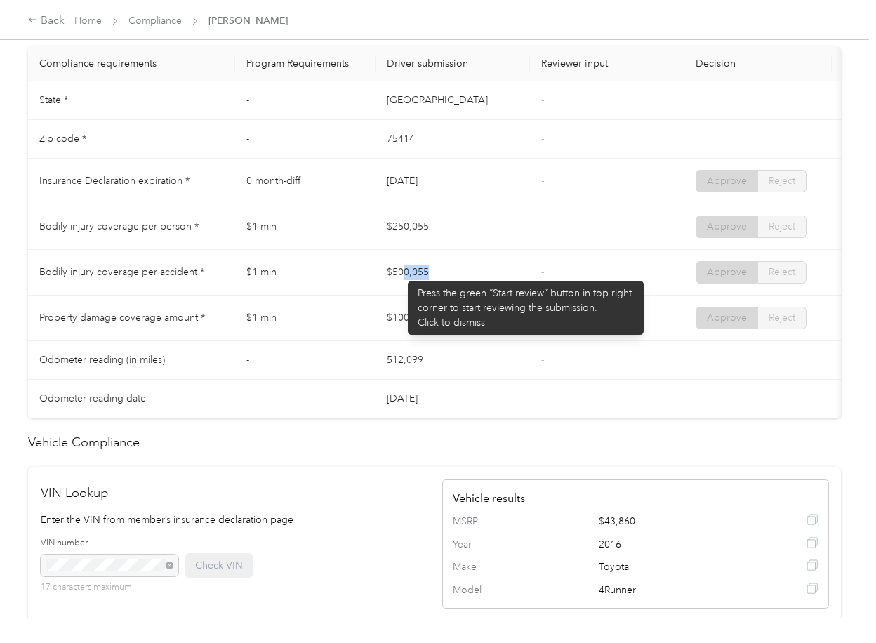
drag, startPoint x: 401, startPoint y: 274, endPoint x: 423, endPoint y: 298, distance: 33.3
click at [443, 276] on td "$500,055" at bounding box center [452, 273] width 154 height 46
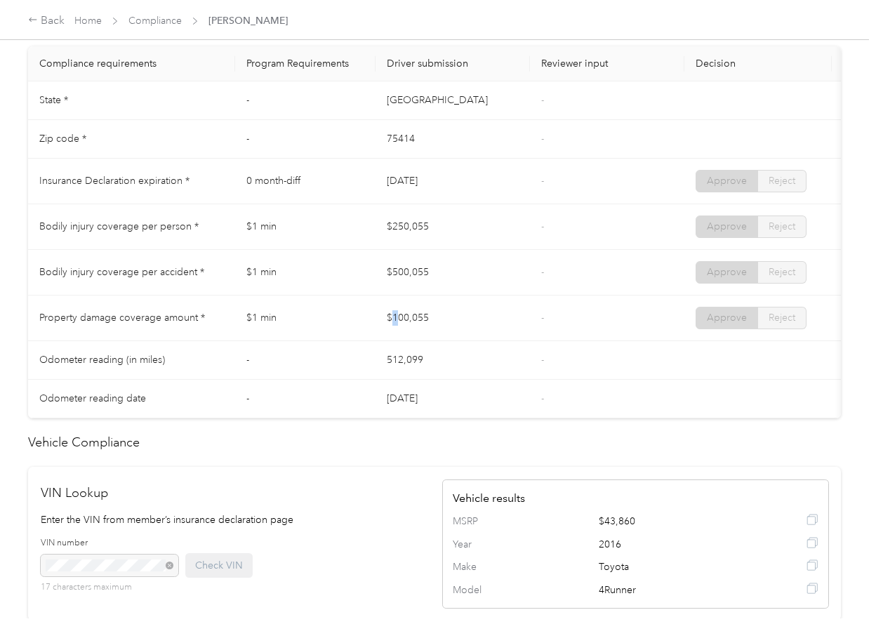
drag, startPoint x: 397, startPoint y: 320, endPoint x: 489, endPoint y: 326, distance: 92.1
click at [474, 323] on td "$100,055" at bounding box center [452, 318] width 154 height 46
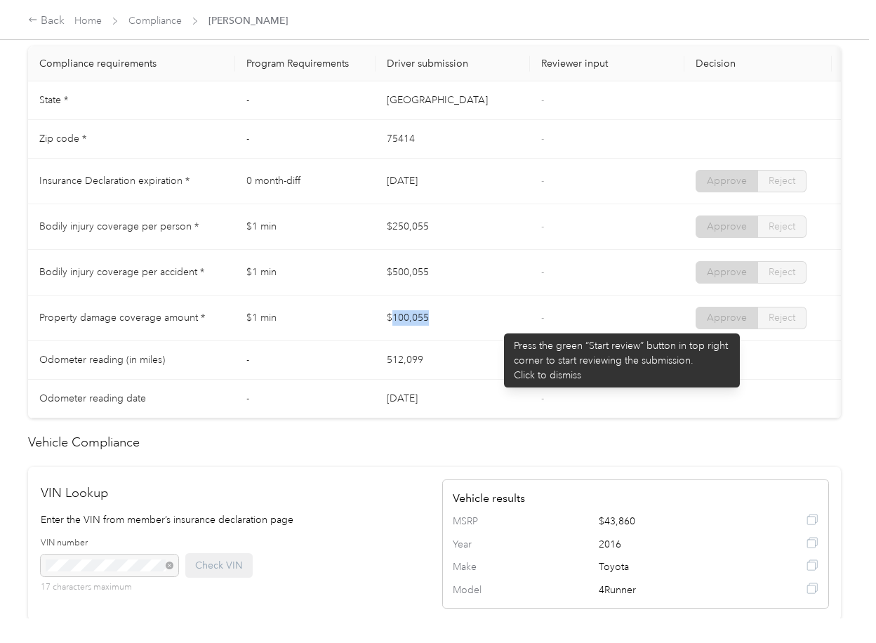
click at [497, 326] on td "$100,055" at bounding box center [452, 318] width 154 height 46
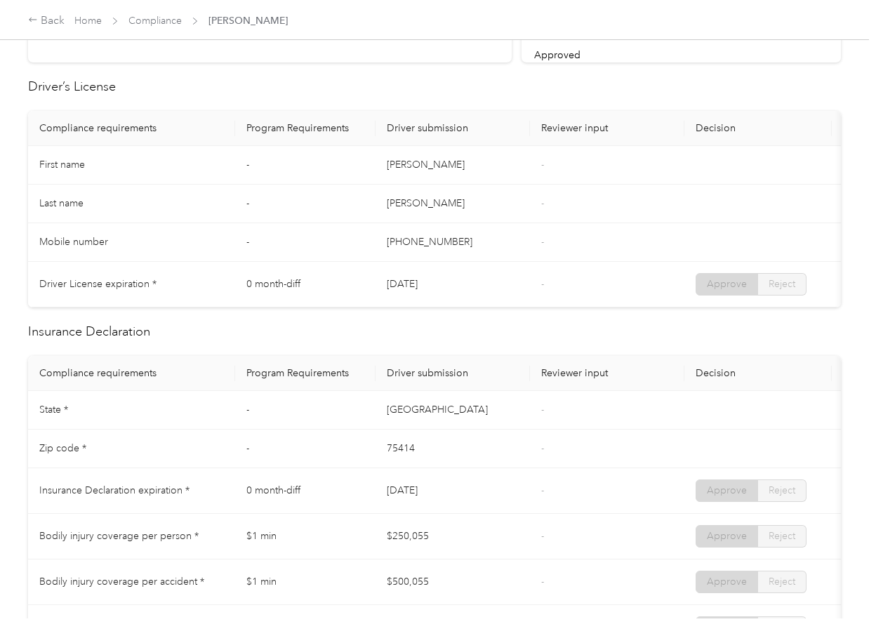
scroll to position [0, 0]
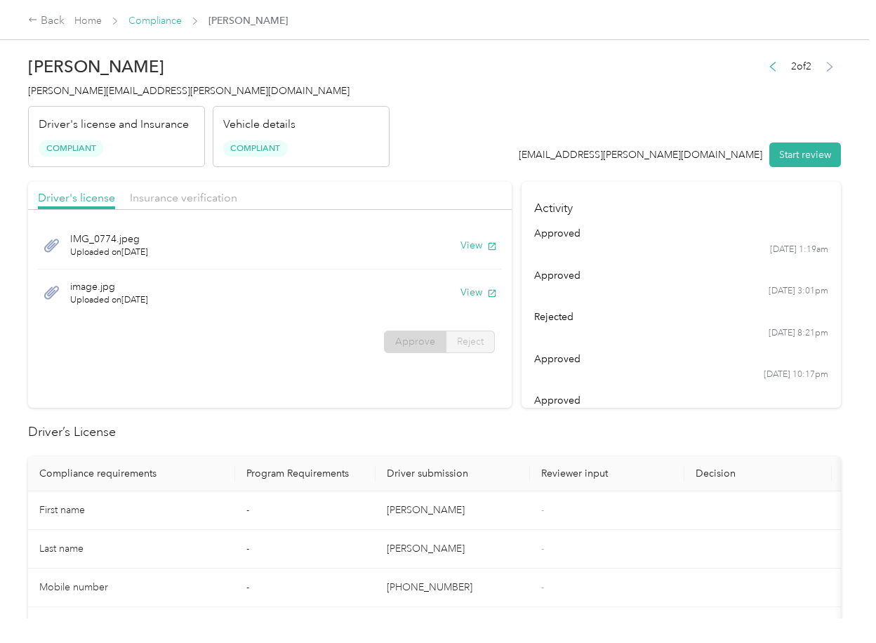
click at [151, 17] on link "Compliance" at bounding box center [154, 21] width 53 height 12
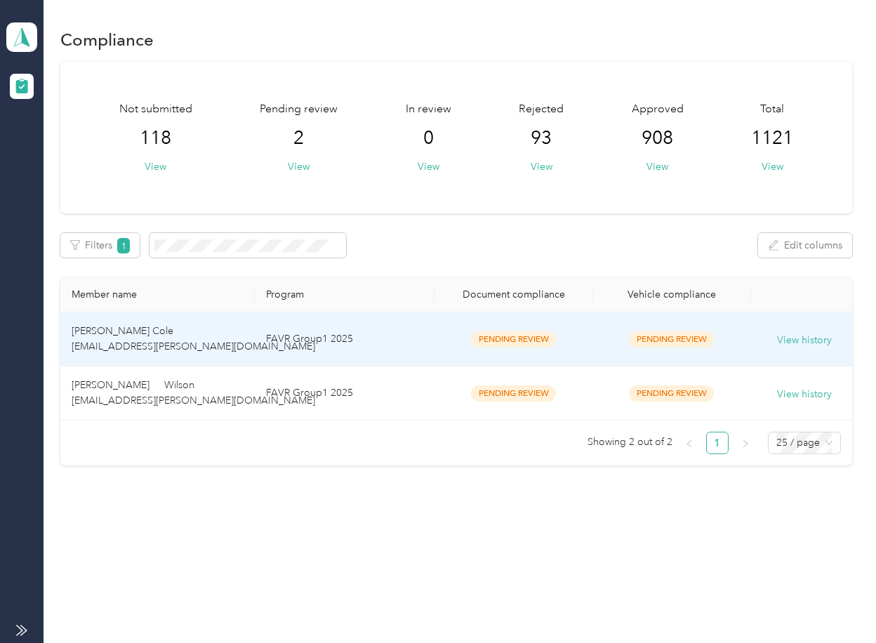
click at [213, 343] on td "[PERSON_NAME] Cole [EMAIL_ADDRESS][PERSON_NAME][DOMAIN_NAME]" at bounding box center [157, 339] width 194 height 54
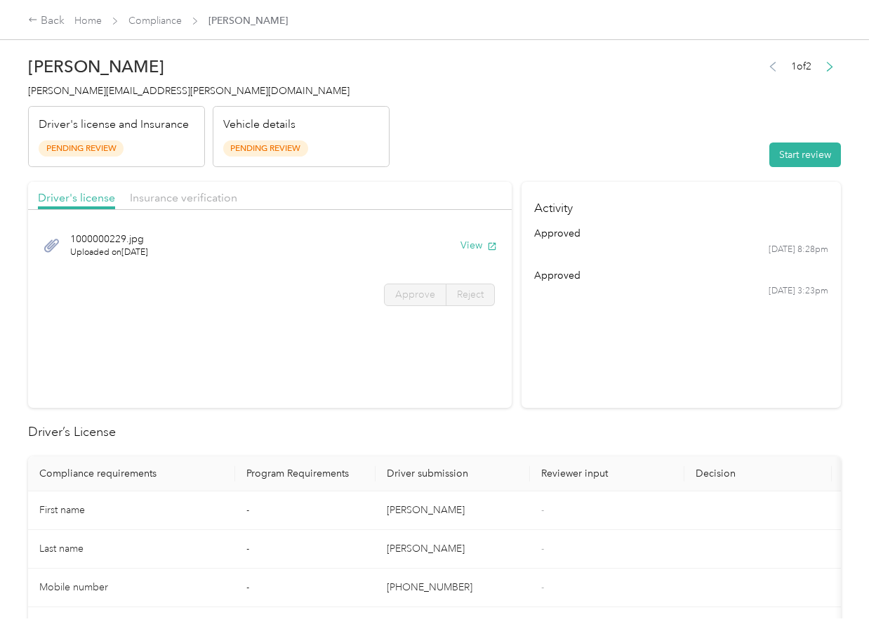
drag, startPoint x: 616, startPoint y: 386, endPoint x: 445, endPoint y: 309, distance: 187.5
click at [616, 386] on section "Activity approved [DATE] 8:28pm approved [DATE] 3:23pm" at bounding box center [680, 295] width 319 height 226
click at [476, 245] on button "View" at bounding box center [478, 245] width 36 height 15
click at [447, 161] on header "[PERSON_NAME] Cole [EMAIL_ADDRESS][PERSON_NAME][DOMAIN_NAME] Driver's license a…" at bounding box center [434, 108] width 812 height 118
click at [208, 200] on span "Insurance verification" at bounding box center [183, 197] width 107 height 13
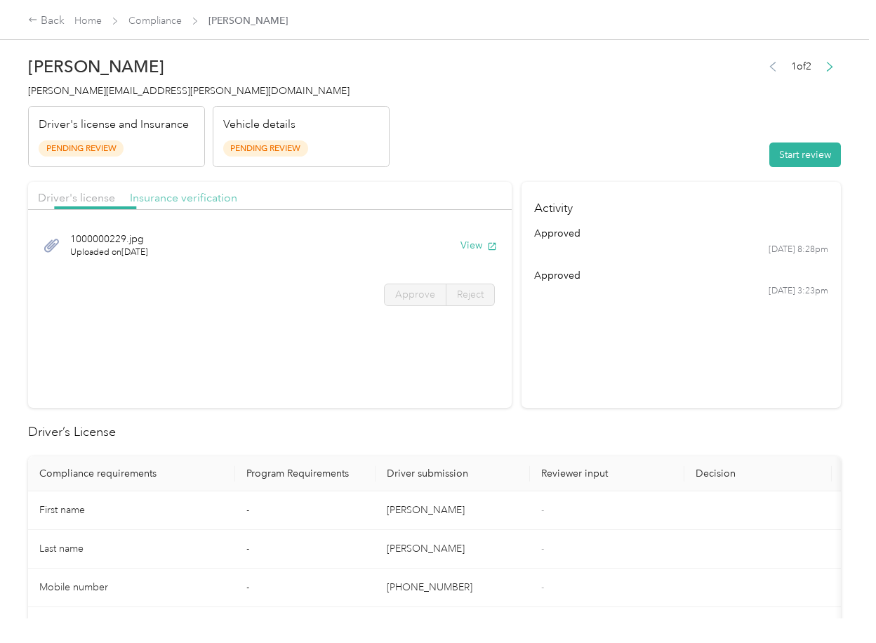
drag, startPoint x: 195, startPoint y: 201, endPoint x: 203, endPoint y: 209, distance: 10.9
click at [195, 201] on span "Insurance verification" at bounding box center [183, 197] width 107 height 13
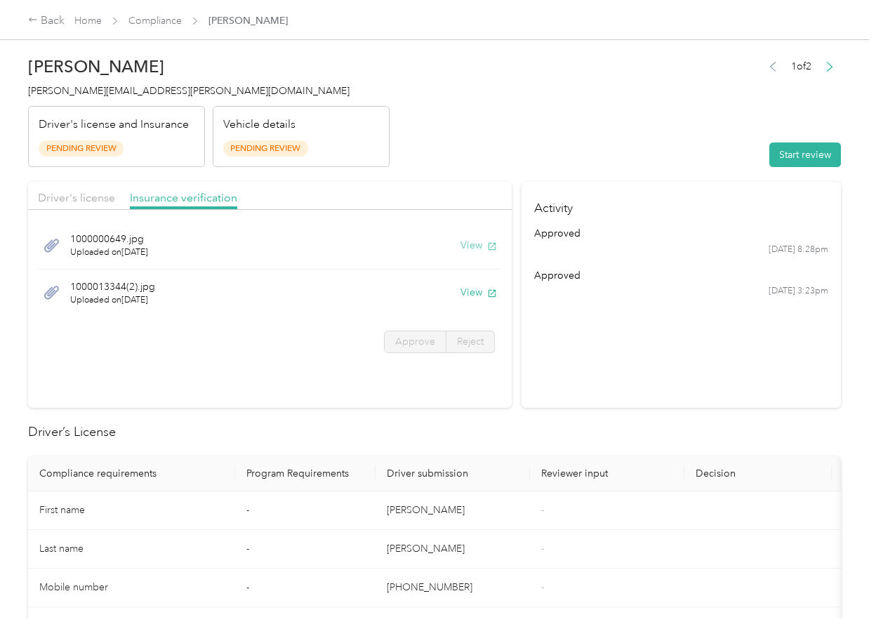
click at [468, 246] on button "View" at bounding box center [478, 245] width 36 height 15
click at [462, 293] on button "View" at bounding box center [478, 292] width 36 height 15
click at [641, 149] on header "[PERSON_NAME] Cole [EMAIL_ADDRESS][PERSON_NAME][DOMAIN_NAME] Driver's license a…" at bounding box center [434, 108] width 812 height 118
click at [784, 149] on button "Start review" at bounding box center [805, 154] width 72 height 25
click at [73, 199] on span "Driver's license" at bounding box center [76, 197] width 77 height 13
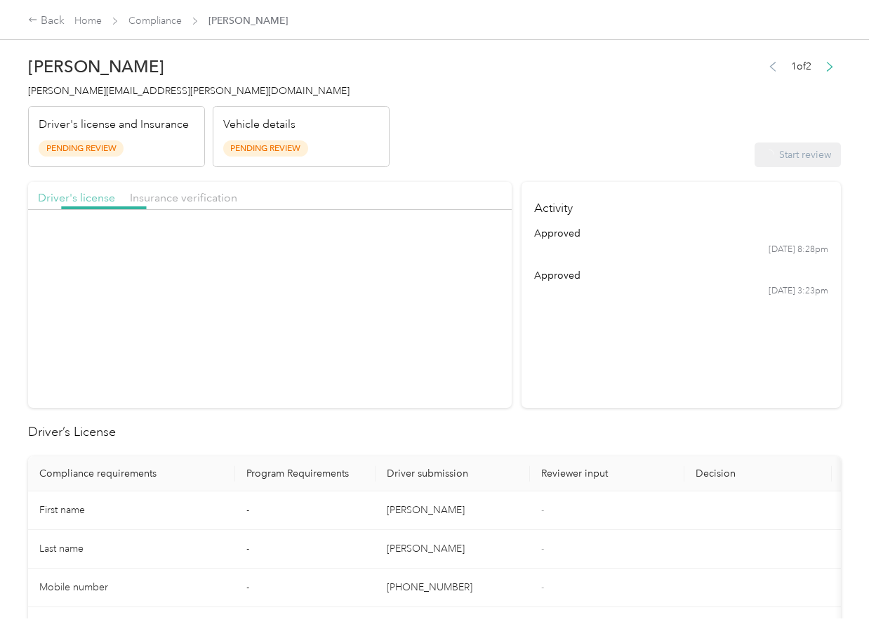
click at [75, 197] on span "Driver's license" at bounding box center [76, 197] width 77 height 13
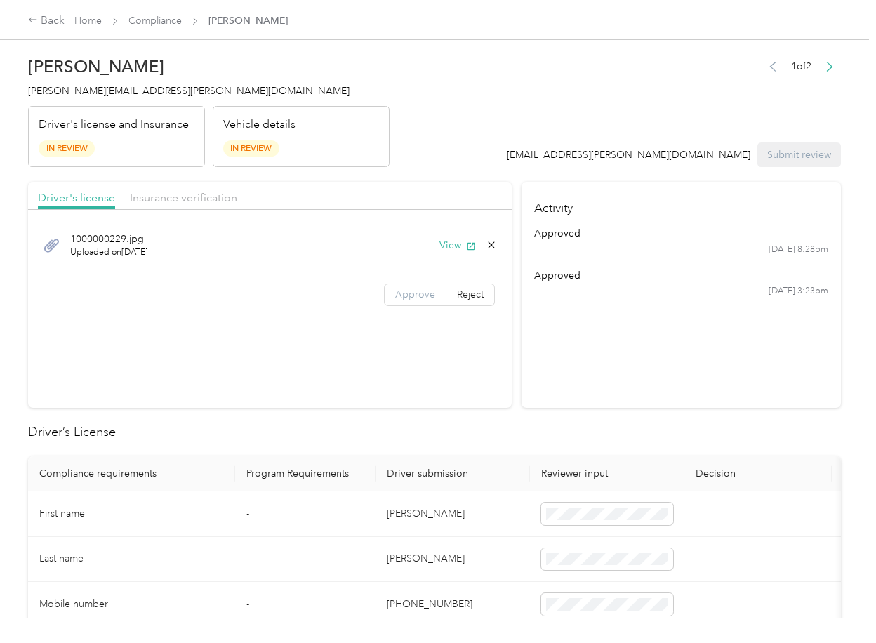
click at [413, 300] on span "Approve" at bounding box center [415, 294] width 40 height 12
click at [203, 199] on span "Insurance verification" at bounding box center [183, 197] width 107 height 13
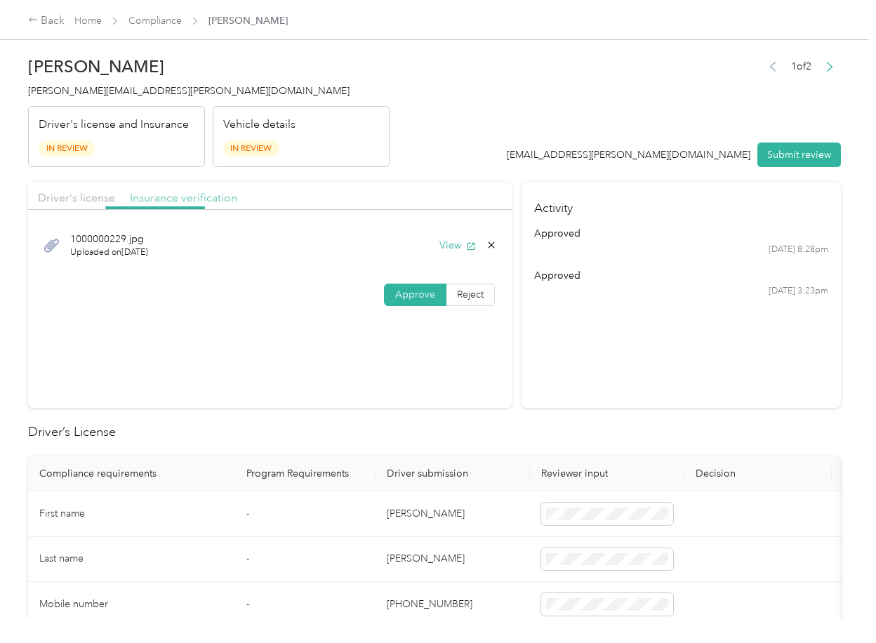
click at [175, 201] on span "Insurance verification" at bounding box center [183, 197] width 107 height 13
drag, startPoint x: 414, startPoint y: 334, endPoint x: 388, endPoint y: 500, distance: 167.6
click at [415, 335] on label "Approve" at bounding box center [415, 341] width 62 height 22
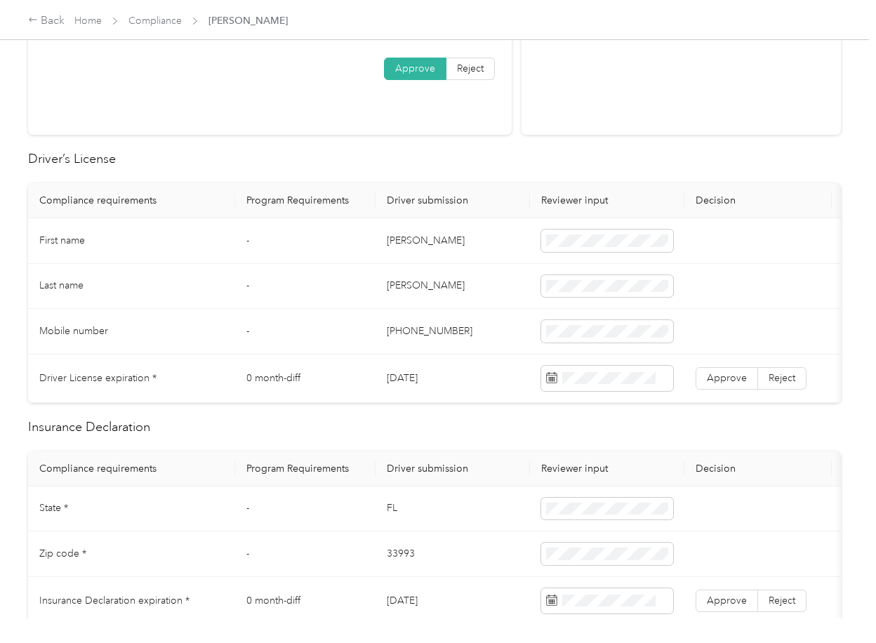
scroll to position [374, 0]
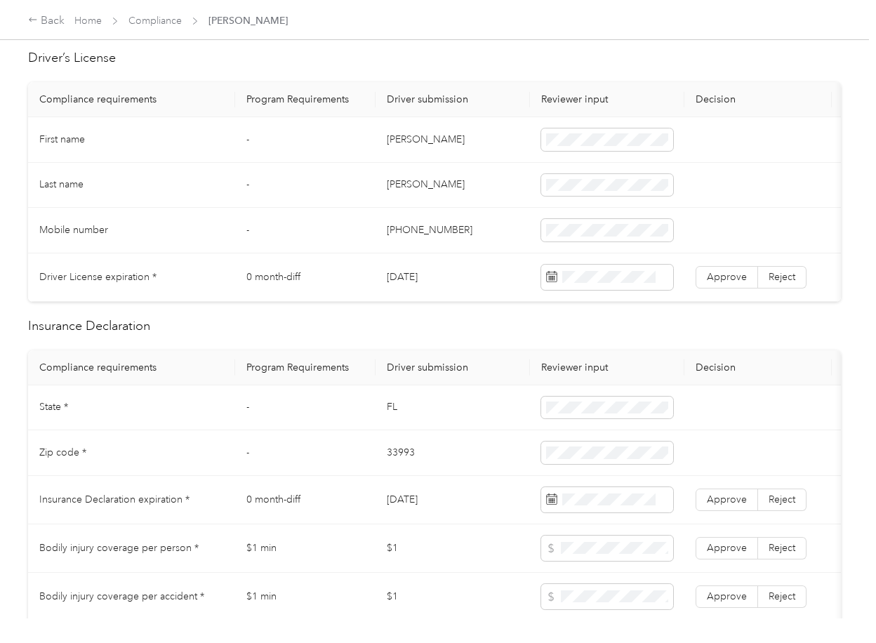
click at [414, 278] on td "[DATE]" at bounding box center [452, 277] width 154 height 48
copy td "[DATE]"
click at [730, 271] on span "Approve" at bounding box center [727, 277] width 40 height 12
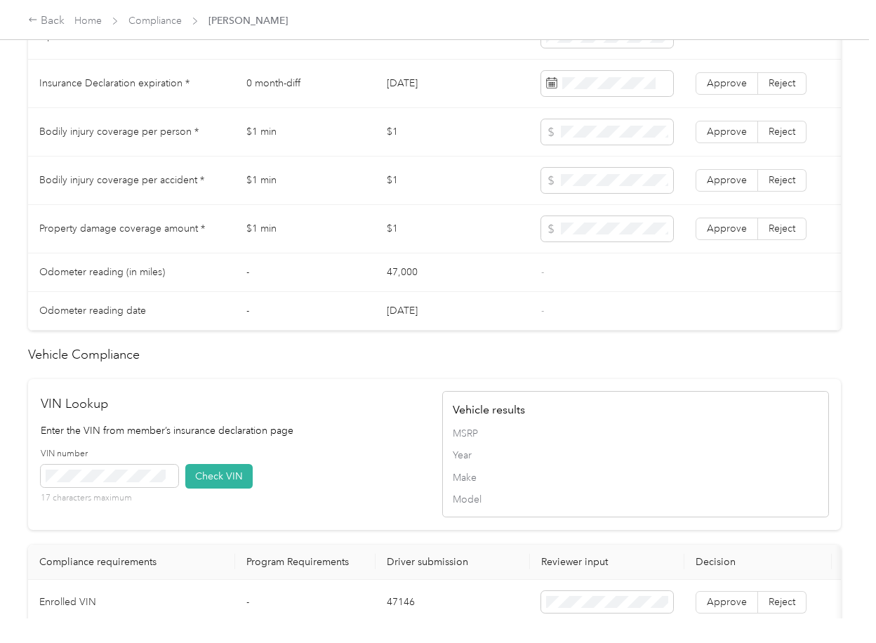
scroll to position [748, 0]
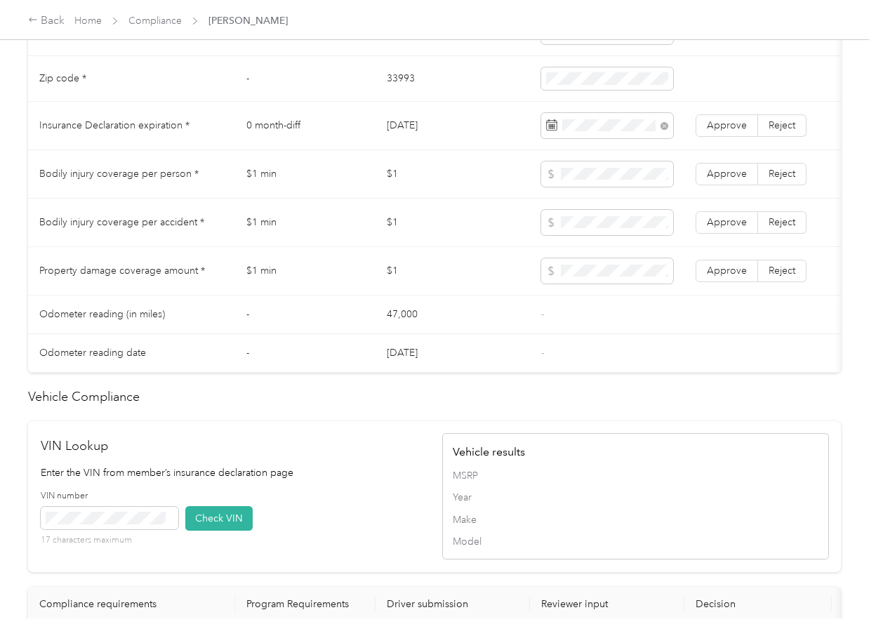
click at [390, 232] on td "$1" at bounding box center [452, 223] width 154 height 48
click at [595, 227] on span at bounding box center [607, 222] width 132 height 25
click at [714, 276] on label "Approve" at bounding box center [726, 271] width 62 height 22
click at [724, 228] on span "Approve" at bounding box center [727, 222] width 40 height 12
click at [727, 180] on span "Approve" at bounding box center [727, 174] width 40 height 12
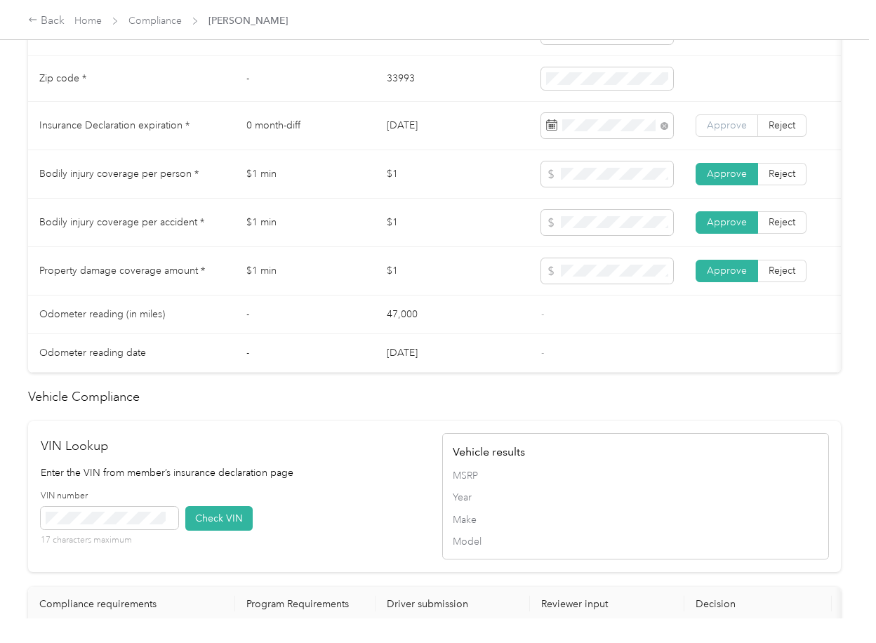
click at [730, 131] on span "Approve" at bounding box center [727, 125] width 40 height 12
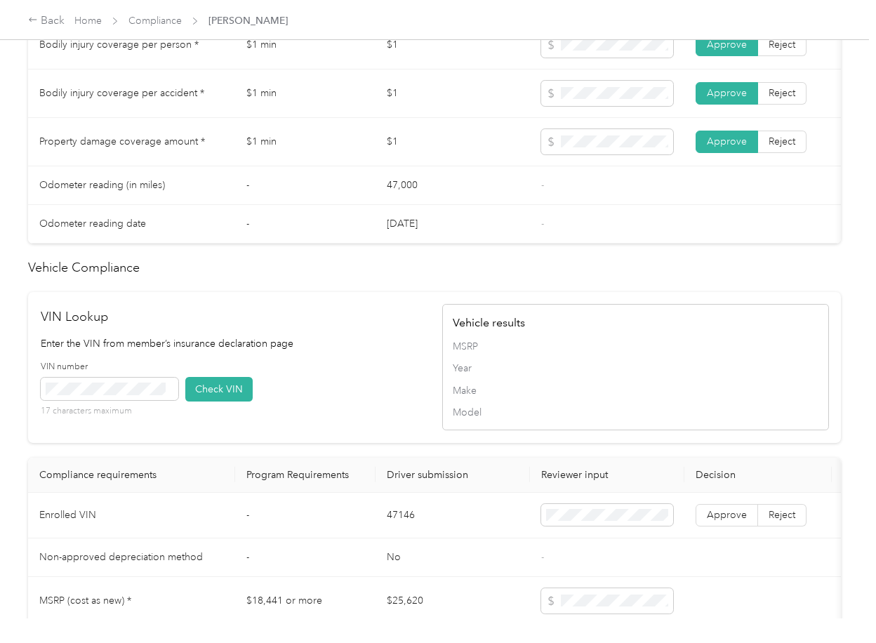
scroll to position [1123, 0]
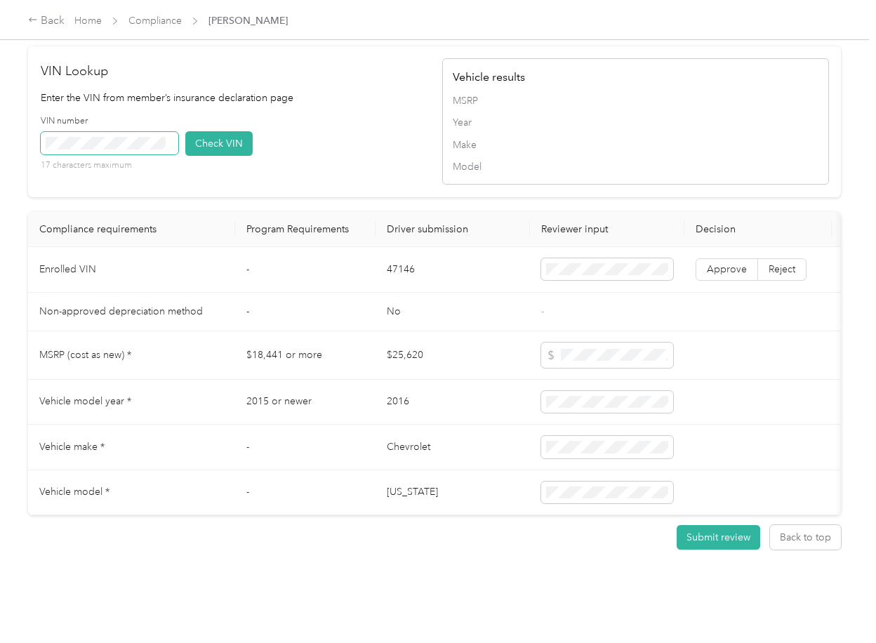
click at [113, 154] on span at bounding box center [110, 143] width 138 height 22
click at [112, 154] on span at bounding box center [110, 143] width 138 height 22
click at [209, 156] on button "Check VIN" at bounding box center [218, 143] width 67 height 25
click at [725, 275] on span "Approve" at bounding box center [727, 269] width 40 height 12
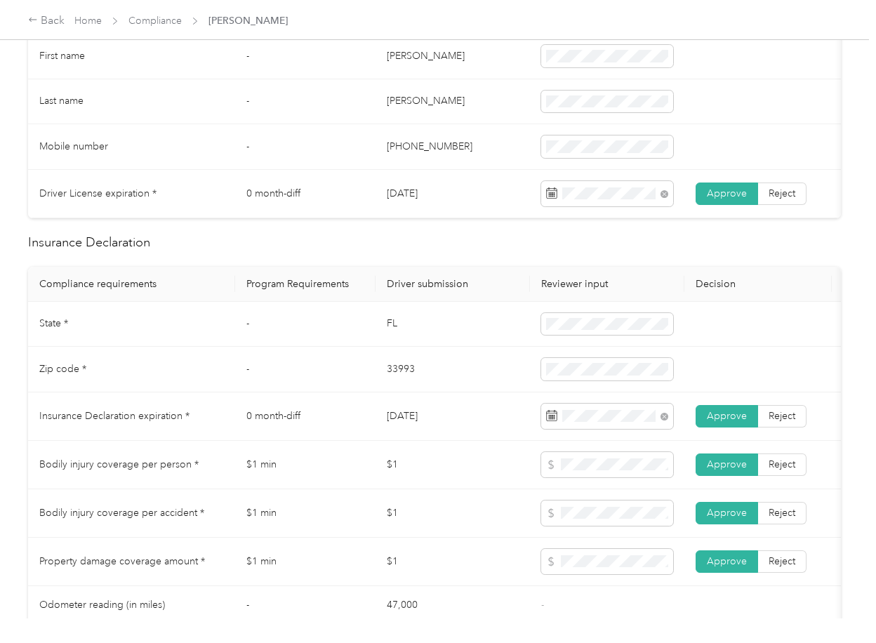
scroll to position [467, 0]
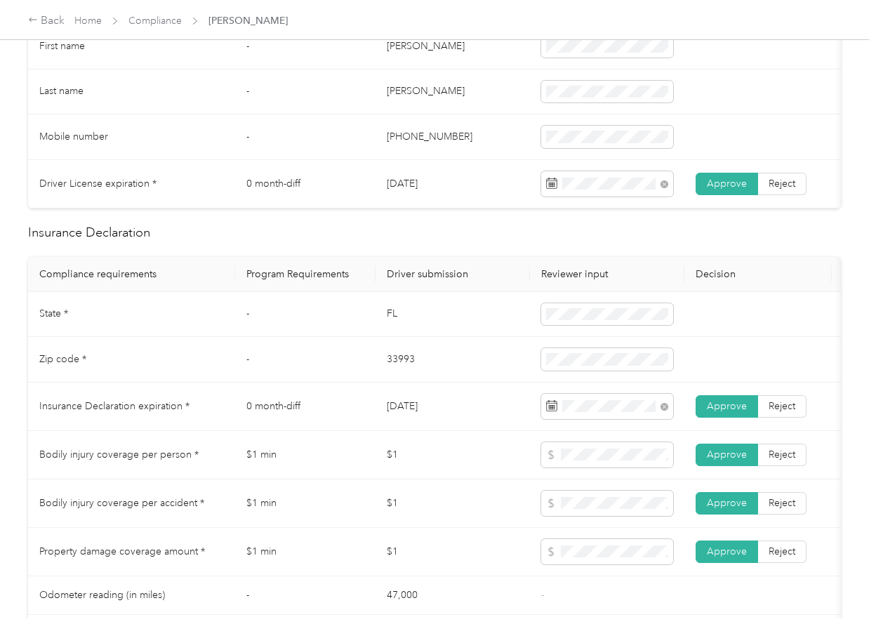
click at [380, 332] on td "FL" at bounding box center [452, 315] width 154 height 46
copy td "FL"
click at [420, 382] on td "33993" at bounding box center [452, 360] width 154 height 46
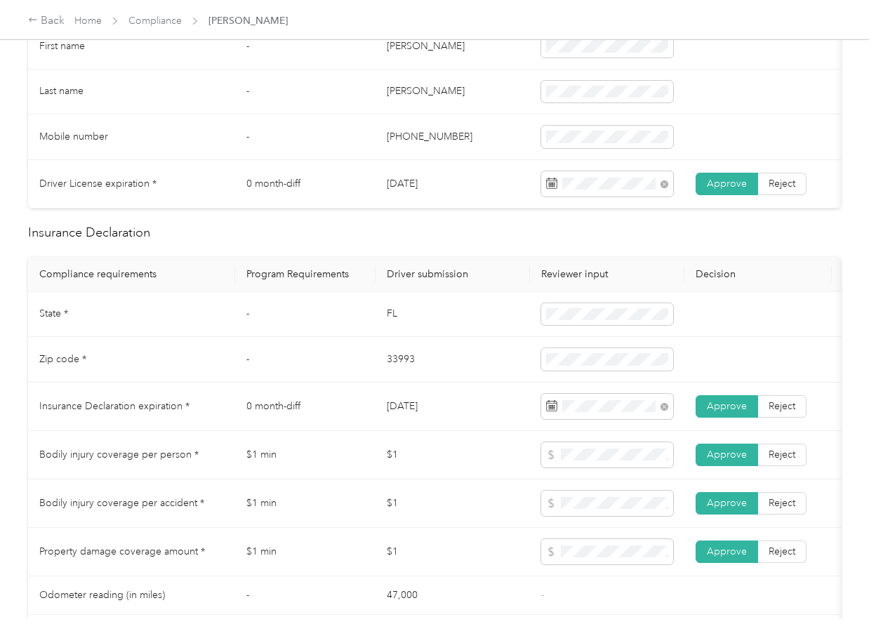
click at [420, 382] on td "33993" at bounding box center [452, 360] width 154 height 46
copy td "33993"
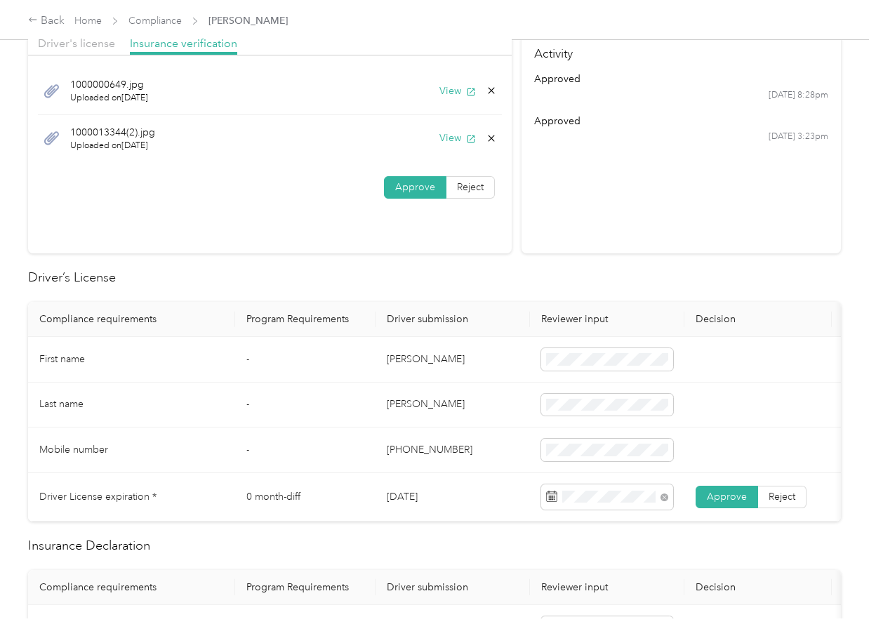
scroll to position [0, 0]
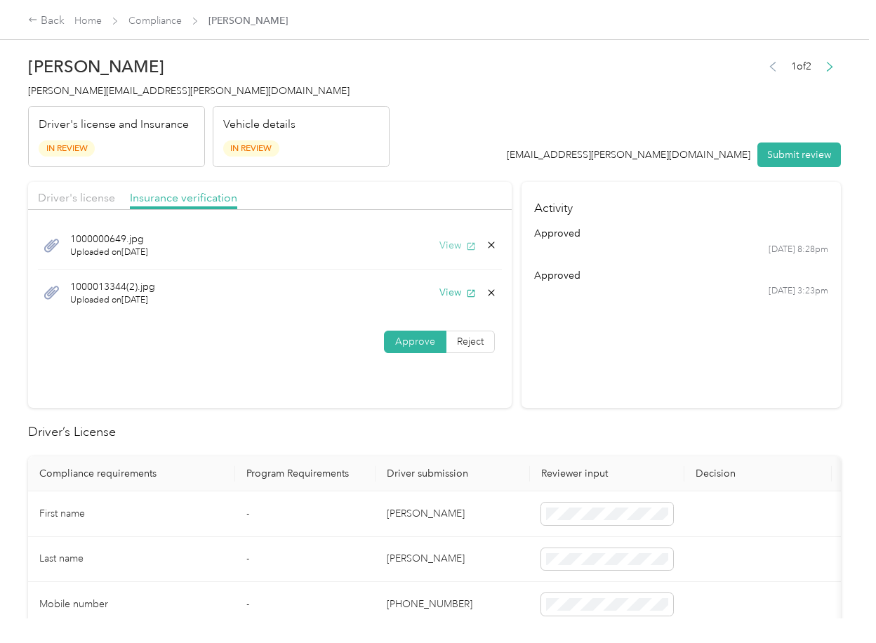
click at [446, 247] on button "View" at bounding box center [457, 245] width 36 height 15
click at [466, 295] on icon "button" at bounding box center [471, 293] width 10 height 10
click at [65, 196] on span "Driver's license" at bounding box center [76, 197] width 77 height 13
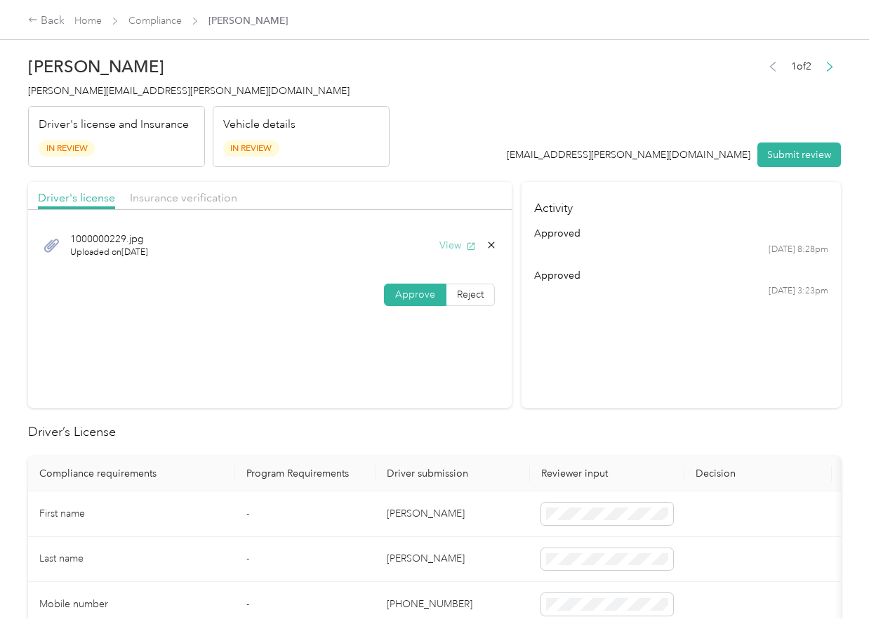
click at [443, 243] on button "View" at bounding box center [457, 245] width 36 height 15
click at [792, 156] on button "Submit review" at bounding box center [798, 154] width 83 height 25
click at [69, 102] on div "[PERSON_NAME] Cole [EMAIL_ADDRESS][PERSON_NAME][DOMAIN_NAME] Driver's license a…" at bounding box center [208, 108] width 361 height 118
click at [91, 90] on span "[PERSON_NAME][EMAIL_ADDRESS][PERSON_NAME][DOMAIN_NAME]" at bounding box center [188, 91] width 321 height 12
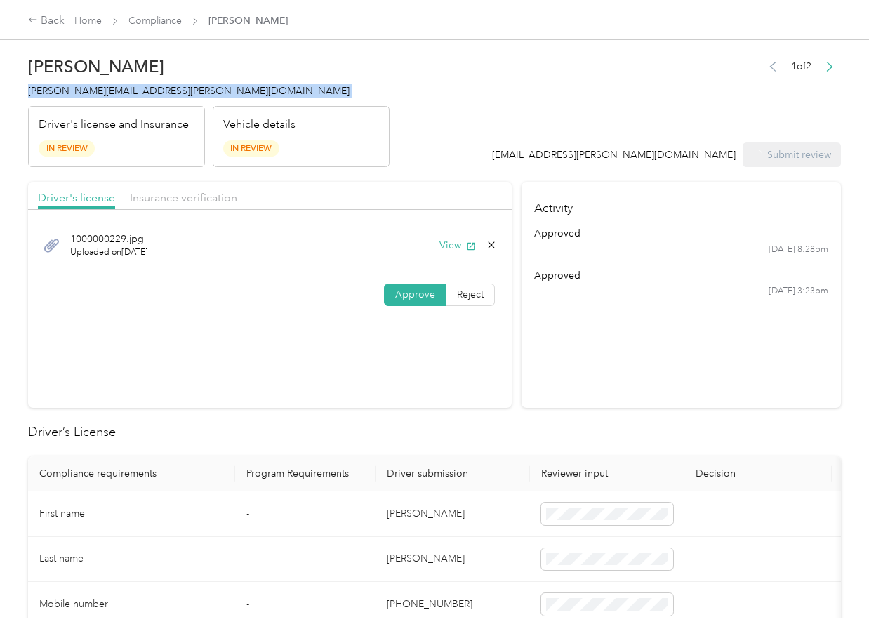
click at [91, 90] on span "[PERSON_NAME][EMAIL_ADDRESS][PERSON_NAME][DOMAIN_NAME]" at bounding box center [188, 91] width 321 height 12
copy span "[PERSON_NAME][EMAIL_ADDRESS][PERSON_NAME][DOMAIN_NAME]"
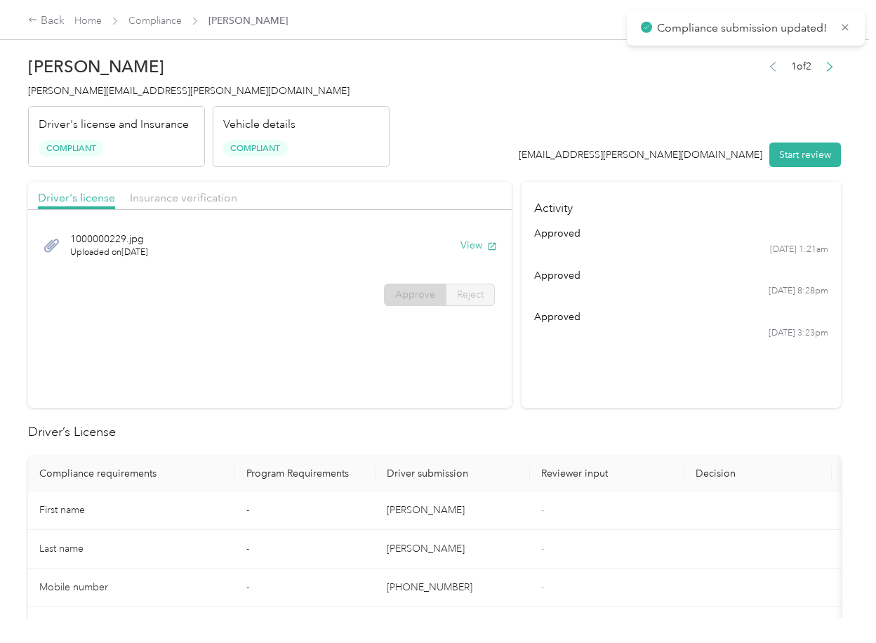
drag, startPoint x: 496, startPoint y: 376, endPoint x: 499, endPoint y: 364, distance: 12.3
click at [500, 375] on section "Driver's license Insurance verification [DRIVERS_LICENSE_NUMBER].jpg Uploaded o…" at bounding box center [269, 295] width 483 height 226
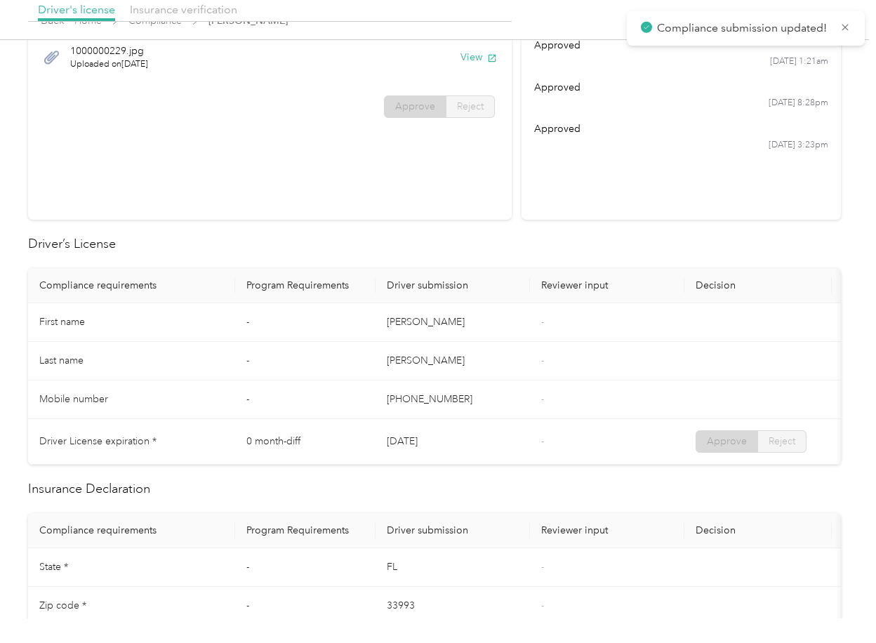
scroll to position [561, 0]
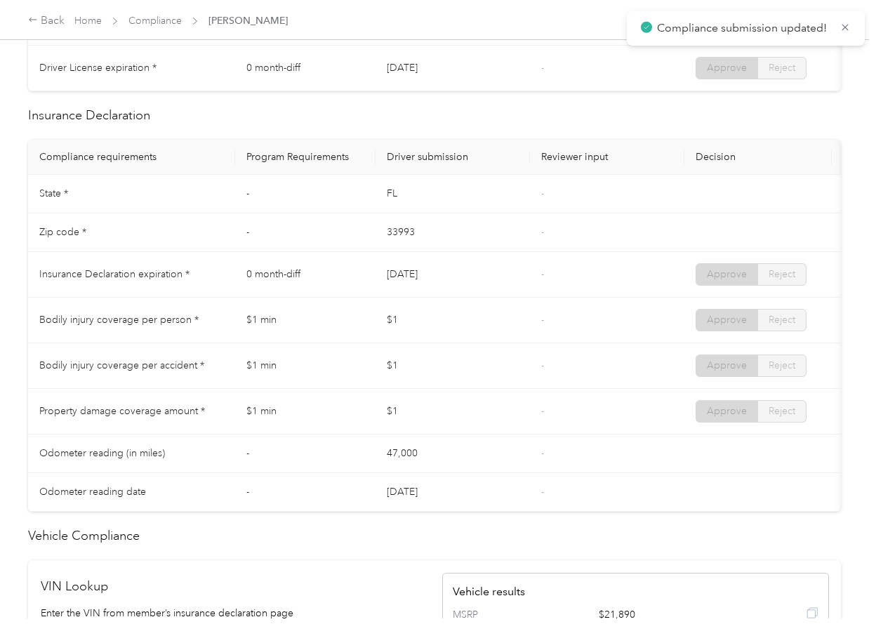
click at [516, 338] on td "$1" at bounding box center [452, 320] width 154 height 46
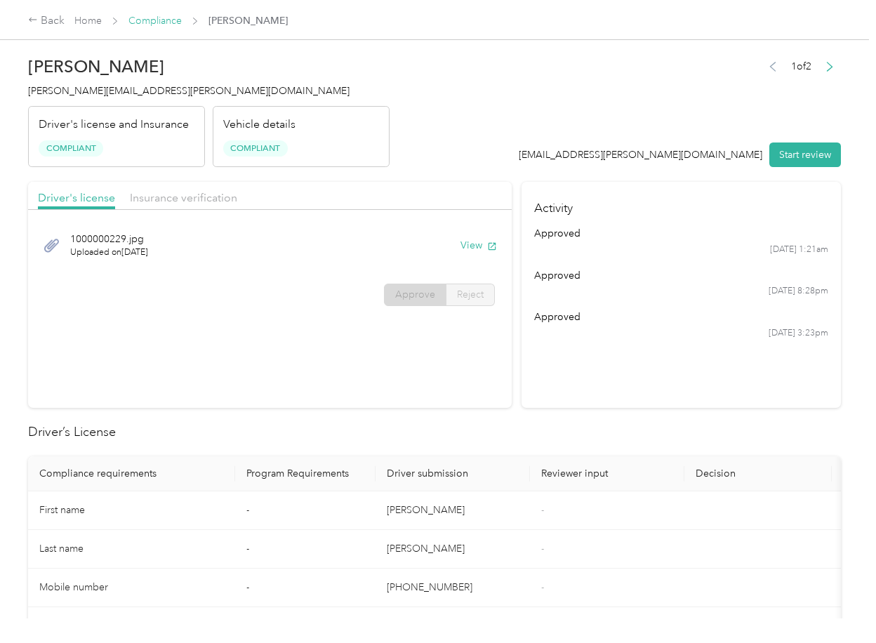
click at [157, 17] on link "Compliance" at bounding box center [154, 21] width 53 height 12
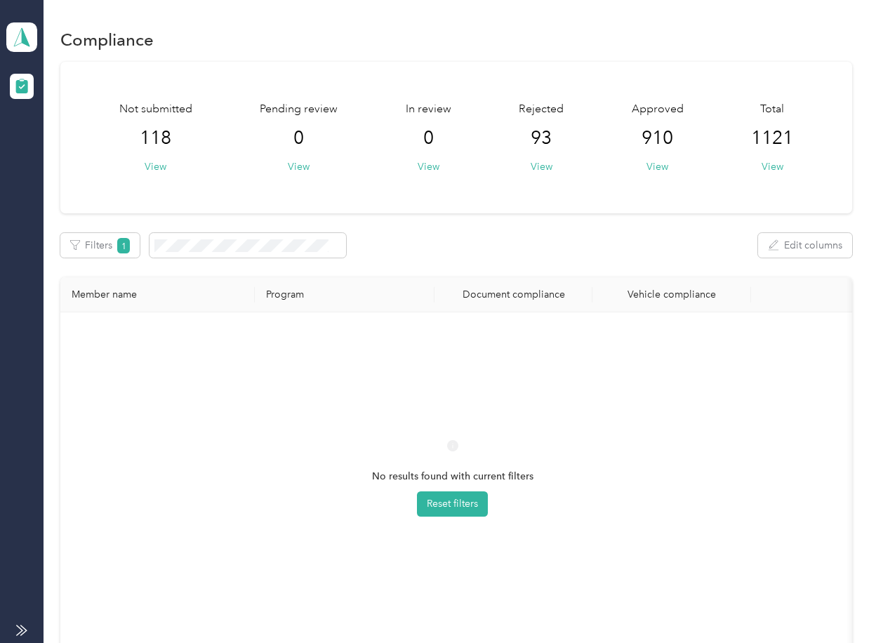
click at [471, 347] on div "No results found with current filters Reset filters" at bounding box center [452, 490] width 761 height 334
click at [28, 33] on icon at bounding box center [21, 37] width 21 height 20
click at [60, 141] on div "Log out" at bounding box center [45, 145] width 54 height 15
